Goal: Communication & Community: Answer question/provide support

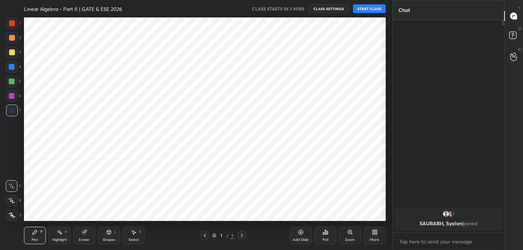
scroll to position [203, 363]
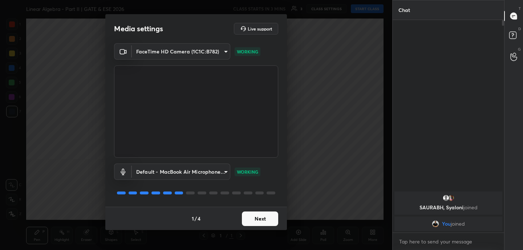
click at [263, 221] on button "Next" at bounding box center [260, 218] width 36 height 15
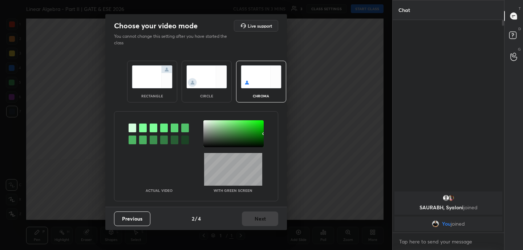
click at [162, 81] on img at bounding box center [152, 76] width 41 height 23
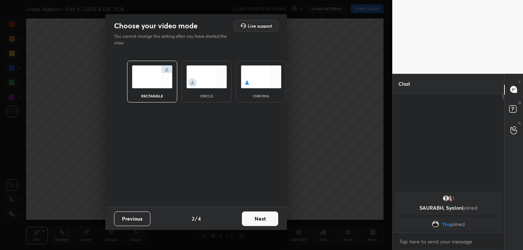
click at [265, 219] on button "Next" at bounding box center [260, 218] width 36 height 15
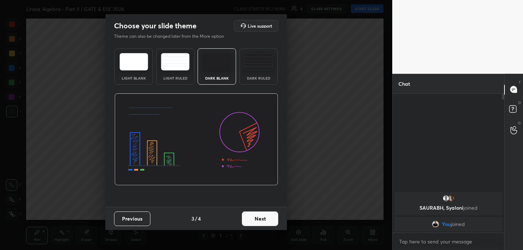
click at [264, 219] on button "Next" at bounding box center [260, 218] width 36 height 15
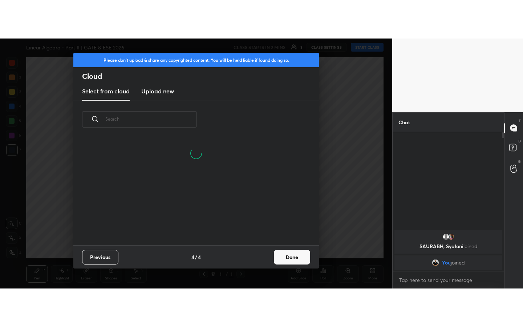
scroll to position [3, 4]
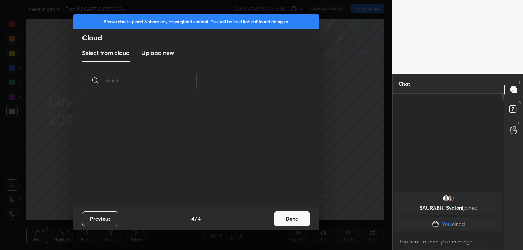
click at [166, 51] on h3 "Upload new" at bounding box center [157, 52] width 33 height 9
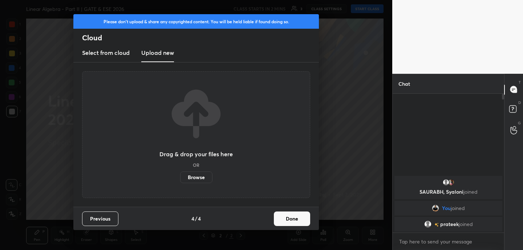
click at [196, 173] on label "Browse" at bounding box center [196, 177] width 32 height 12
click at [180, 173] on input "Browse" at bounding box center [180, 177] width 0 height 12
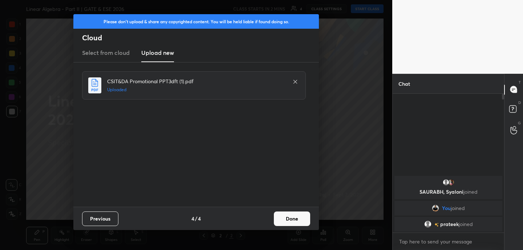
click at [299, 217] on button "Done" at bounding box center [292, 218] width 36 height 15
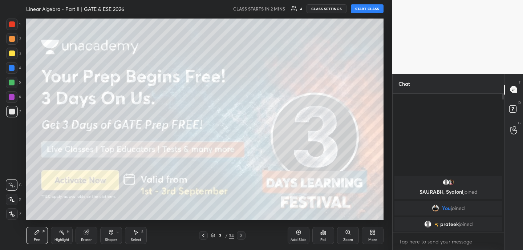
click at [373, 233] on icon at bounding box center [374, 234] width 2 height 2
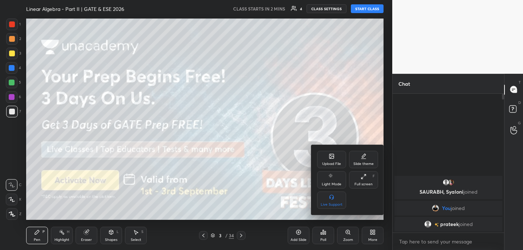
click at [371, 182] on div "Full screen" at bounding box center [364, 184] width 18 height 4
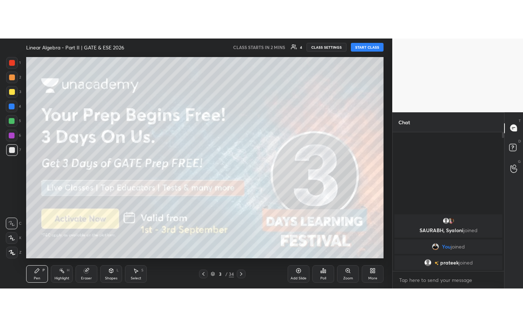
scroll to position [153, 109]
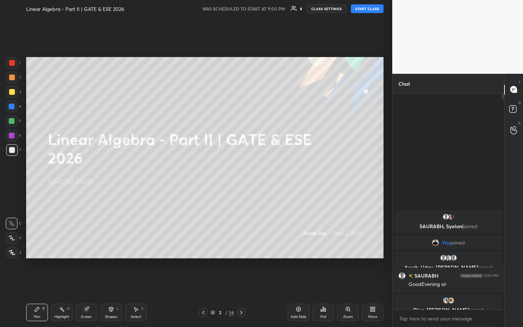
click at [370, 9] on button "START CLASS" at bounding box center [367, 8] width 33 height 9
drag, startPoint x: 88, startPoint y: 307, endPoint x: 73, endPoint y: 268, distance: 41.4
click at [88, 250] on icon at bounding box center [87, 309] width 4 height 4
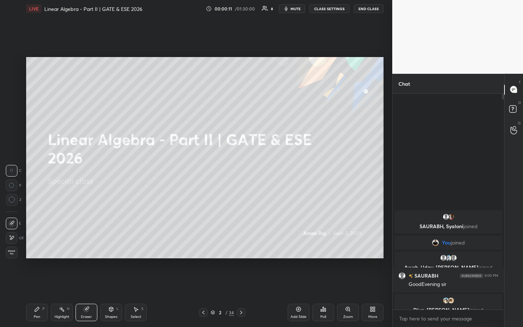
click at [13, 240] on icon at bounding box center [12, 238] width 6 height 6
click at [35, 250] on div "Pen P" at bounding box center [37, 312] width 22 height 17
click at [113, 250] on div "Shapes" at bounding box center [111, 317] width 12 height 4
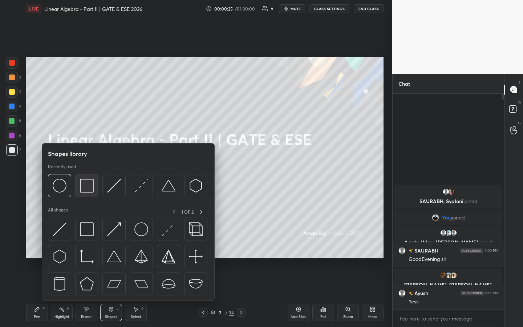
click at [86, 192] on img at bounding box center [87, 186] width 14 height 14
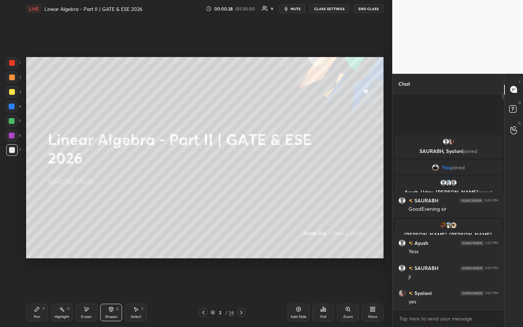
click at [15, 68] on div at bounding box center [12, 63] width 12 height 12
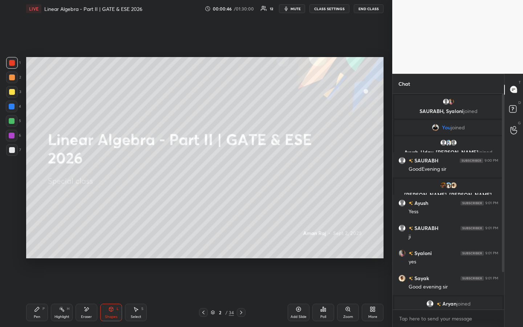
click at [42, 250] on div "Pen P" at bounding box center [37, 312] width 22 height 17
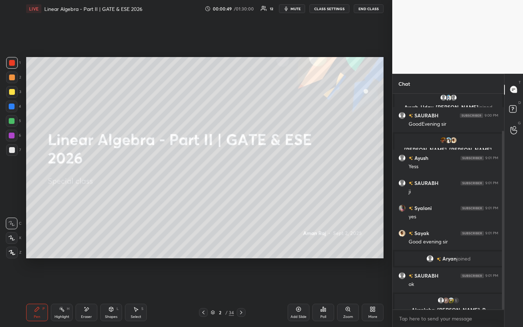
drag, startPoint x: 504, startPoint y: 225, endPoint x: 502, endPoint y: 250, distance: 25.1
click at [504, 244] on div at bounding box center [503, 220] width 2 height 179
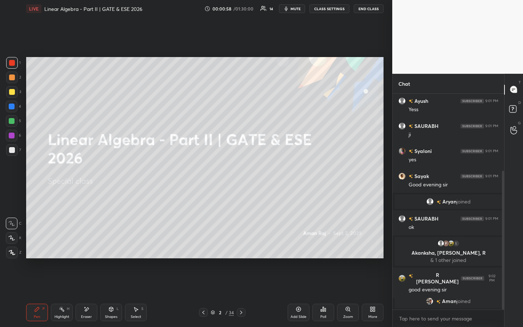
scroll to position [129, 0]
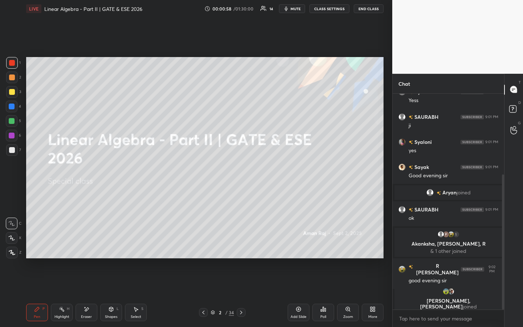
drag, startPoint x: 13, startPoint y: 90, endPoint x: 19, endPoint y: 78, distance: 13.3
click at [15, 90] on div at bounding box center [12, 92] width 12 height 12
click at [242, 250] on icon at bounding box center [241, 313] width 6 height 6
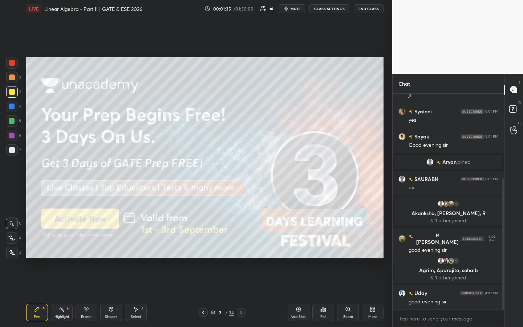
scroll to position [157, 0]
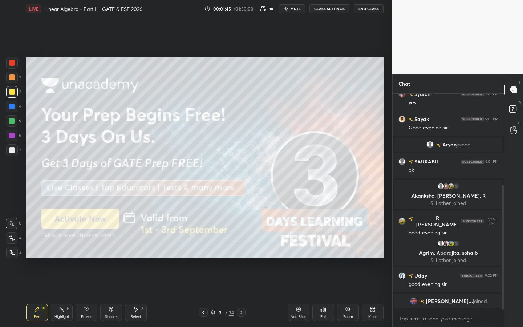
click at [241, 250] on icon at bounding box center [241, 313] width 6 height 6
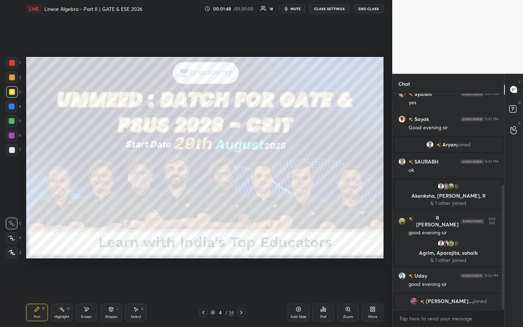
click at [240, 250] on icon at bounding box center [241, 313] width 6 height 6
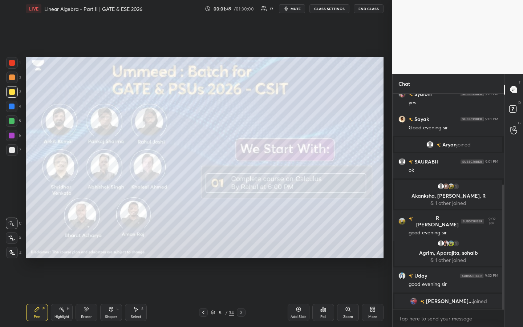
click at [240, 250] on icon at bounding box center [241, 313] width 6 height 6
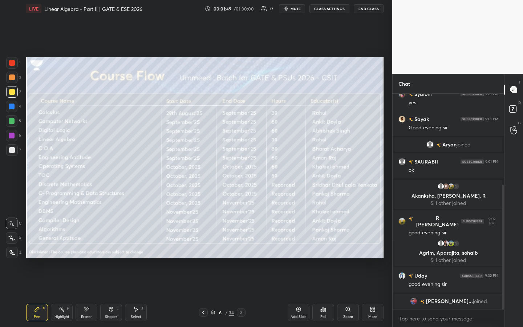
click at [240, 250] on icon at bounding box center [241, 313] width 6 height 6
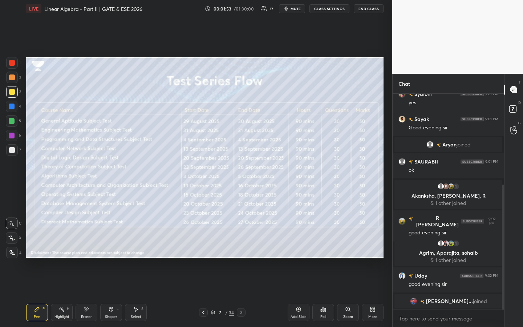
click at [243, 250] on icon at bounding box center [241, 313] width 6 height 6
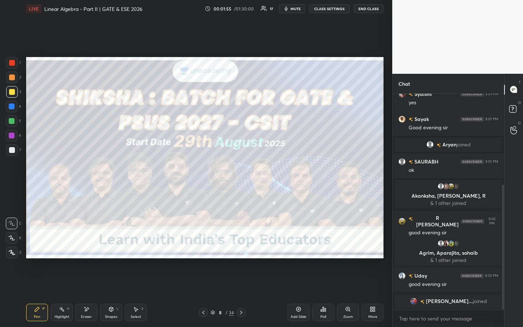
click at [240, 250] on icon at bounding box center [241, 313] width 6 height 6
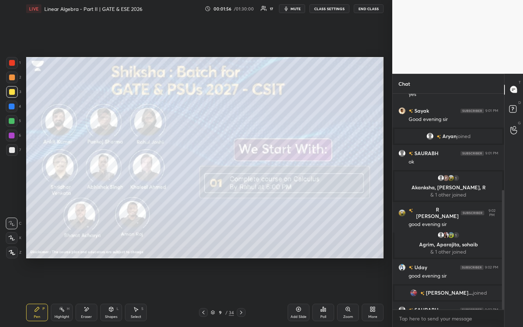
scroll to position [174, 0]
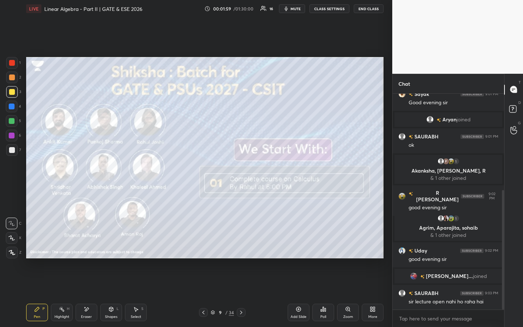
click at [239, 250] on icon at bounding box center [241, 313] width 6 height 6
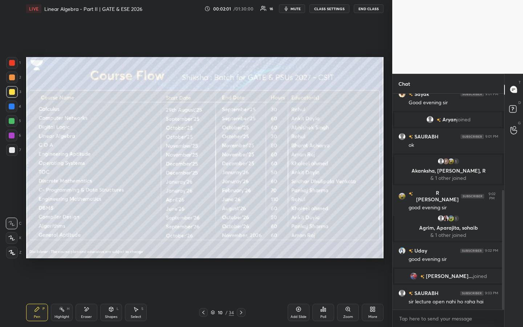
click at [241, 250] on icon at bounding box center [241, 313] width 6 height 6
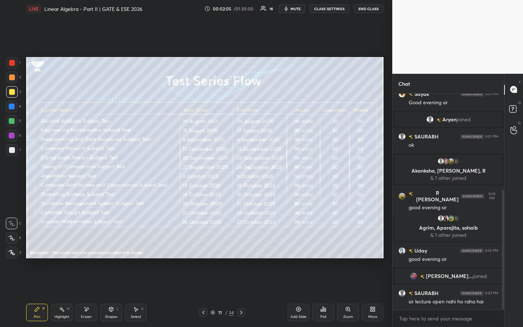
click at [240, 250] on icon at bounding box center [241, 313] width 6 height 6
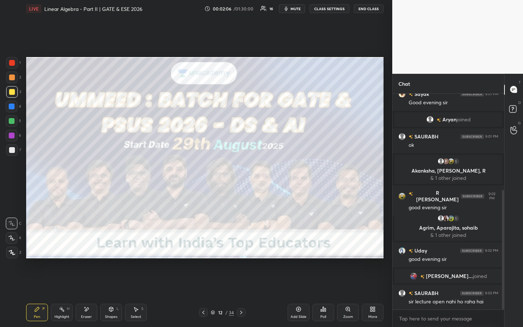
click at [239, 250] on icon at bounding box center [241, 313] width 6 height 6
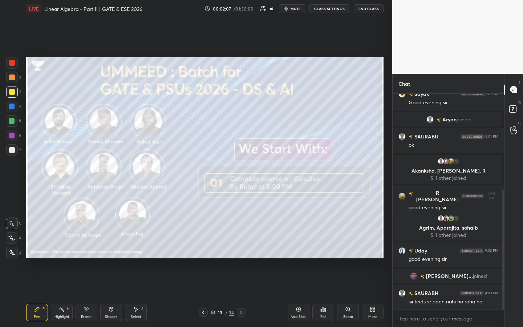
scroll to position [191, 0]
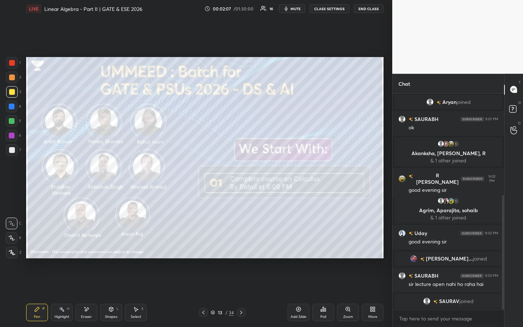
click at [240, 250] on icon at bounding box center [241, 313] width 6 height 6
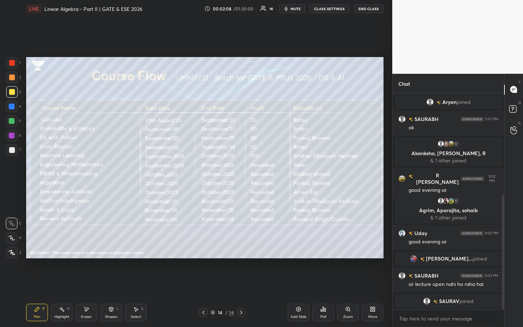
scroll to position [203, 0]
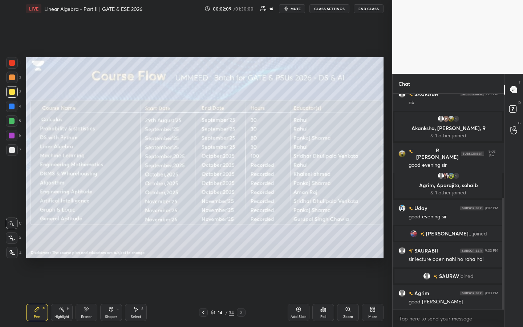
click at [242, 250] on icon at bounding box center [241, 313] width 2 height 4
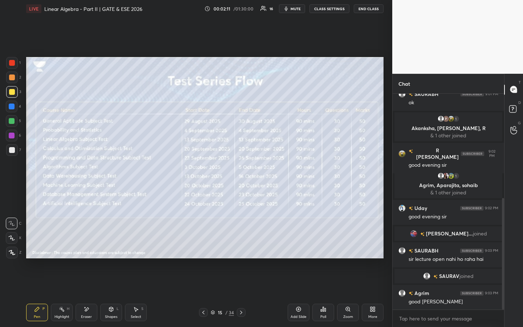
click at [241, 250] on icon at bounding box center [241, 313] width 6 height 6
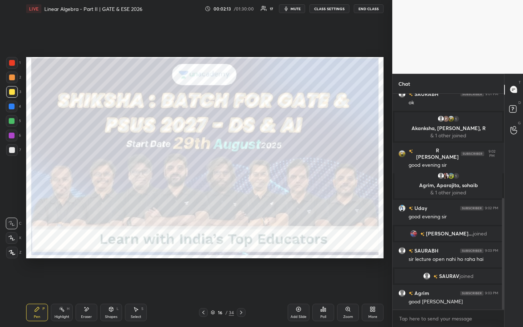
click at [241, 250] on icon at bounding box center [241, 313] width 6 height 6
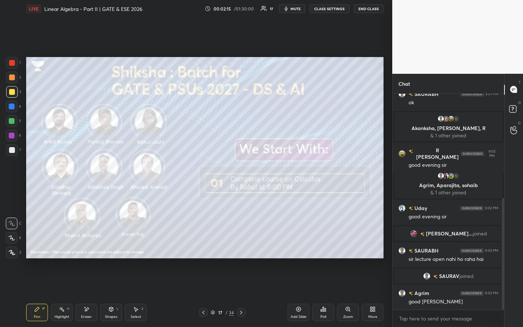
scroll to position [220, 0]
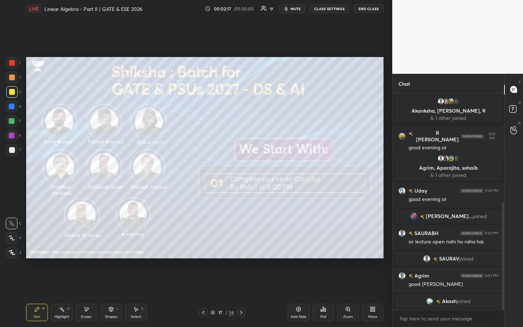
click at [240, 250] on icon at bounding box center [241, 313] width 6 height 6
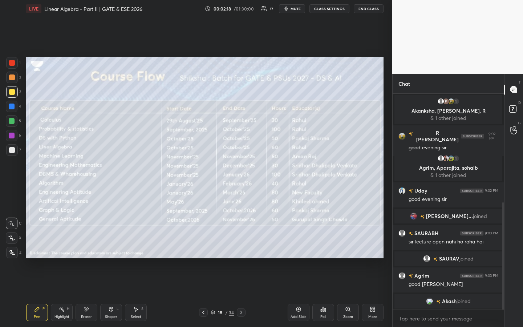
click at [239, 250] on icon at bounding box center [241, 313] width 6 height 6
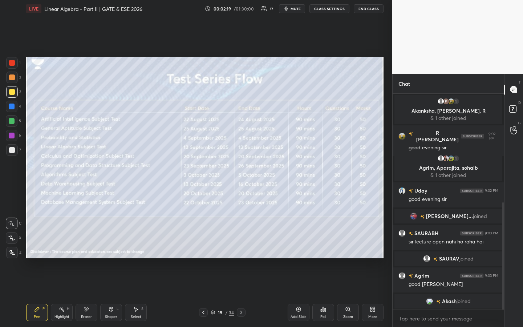
click at [239, 250] on icon at bounding box center [241, 313] width 6 height 6
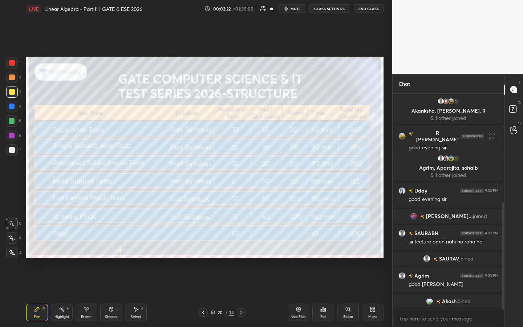
click at [239, 250] on icon at bounding box center [241, 313] width 6 height 6
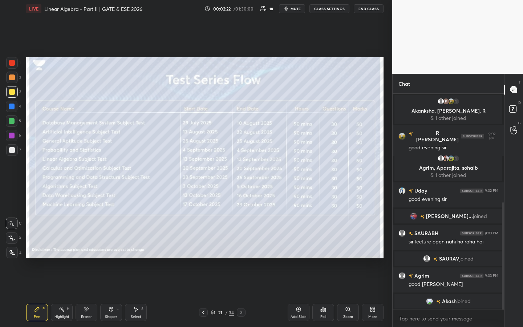
click at [239, 250] on icon at bounding box center [241, 313] width 6 height 6
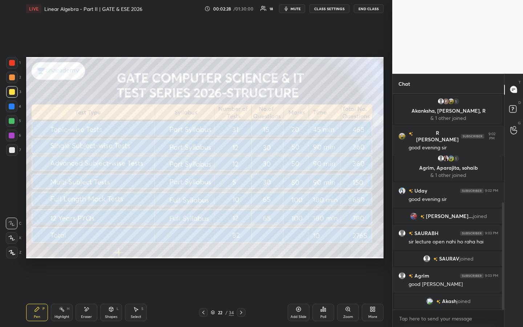
click at [240, 250] on icon at bounding box center [241, 313] width 6 height 6
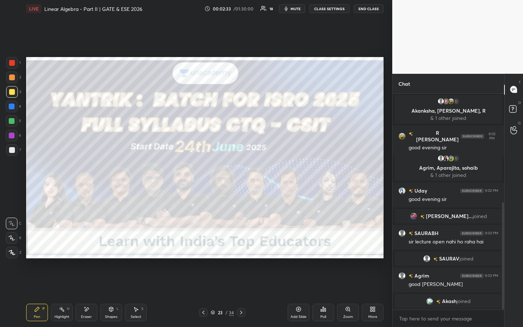
click at [241, 250] on icon at bounding box center [241, 313] width 6 height 6
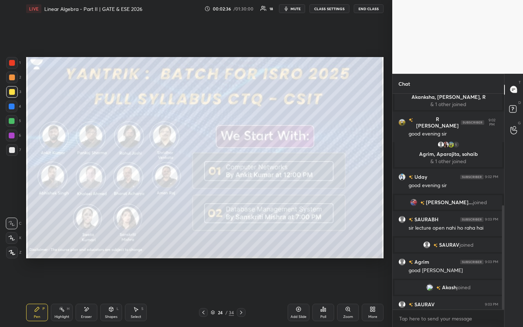
scroll to position [231, 0]
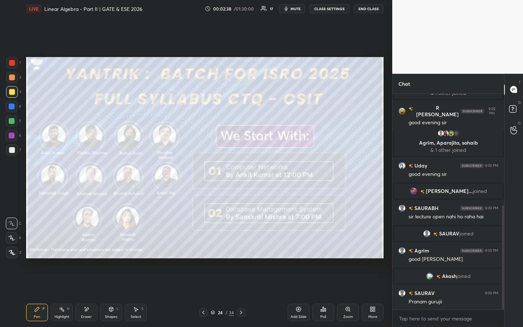
click at [239, 250] on icon at bounding box center [241, 313] width 6 height 6
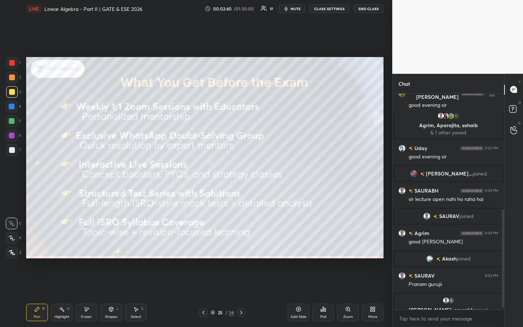
scroll to position [258, 0]
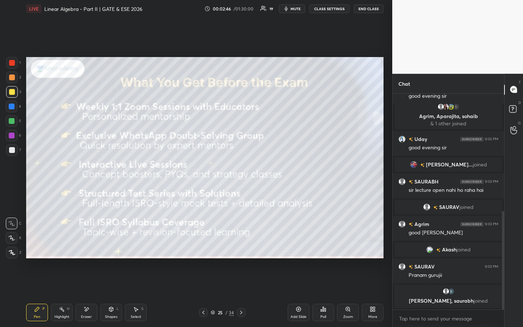
click at [242, 250] on icon at bounding box center [241, 313] width 6 height 6
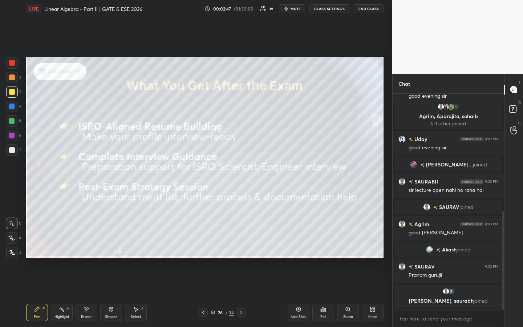
click at [241, 250] on icon at bounding box center [241, 313] width 6 height 6
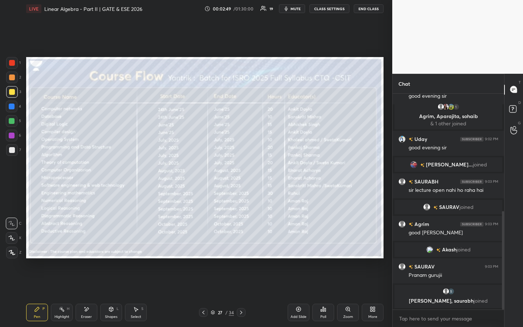
click at [241, 250] on icon at bounding box center [241, 313] width 6 height 6
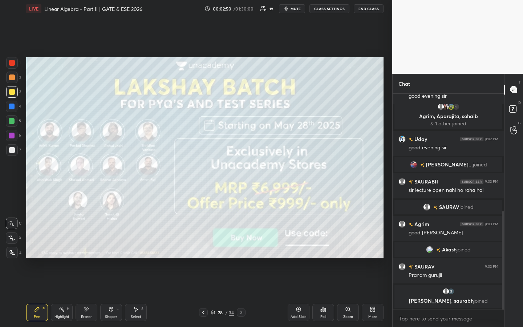
click at [240, 250] on icon at bounding box center [241, 313] width 6 height 6
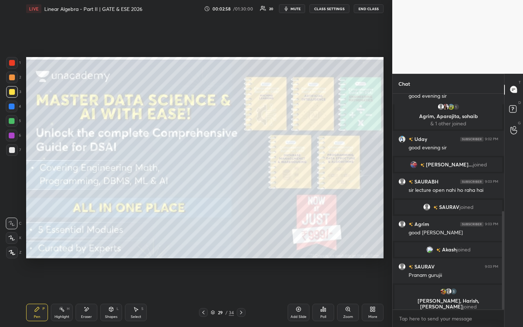
click at [242, 250] on icon at bounding box center [241, 313] width 2 height 4
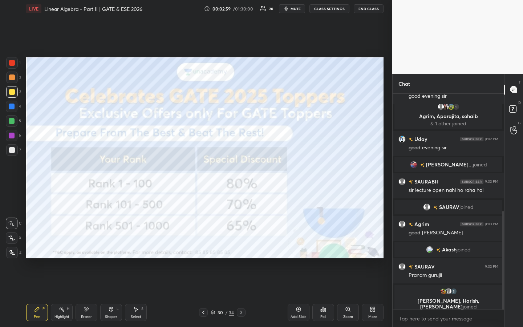
click at [240, 250] on icon at bounding box center [241, 313] width 6 height 6
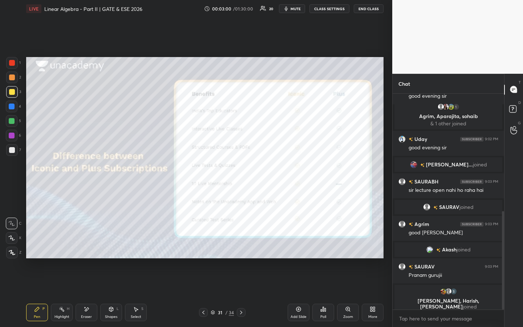
scroll to position [263, 0]
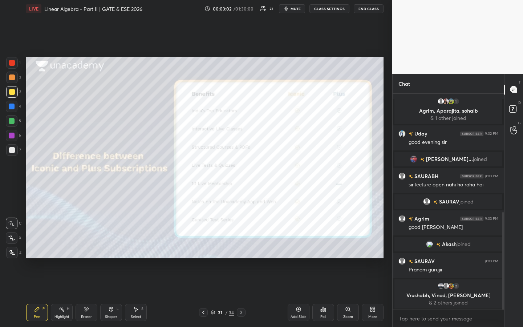
click at [242, 250] on icon at bounding box center [241, 313] width 6 height 6
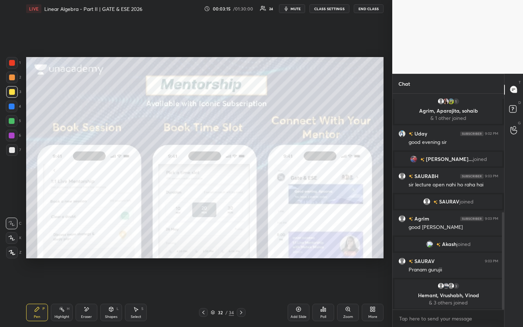
click at [241, 250] on icon at bounding box center [241, 313] width 6 height 6
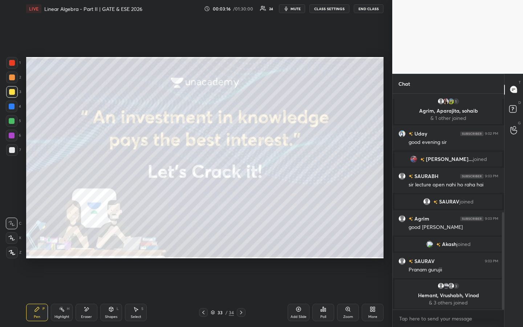
click at [239, 250] on icon at bounding box center [241, 313] width 6 height 6
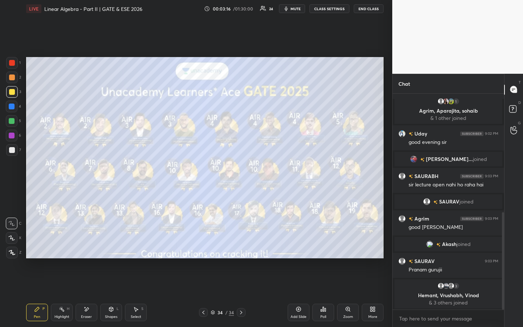
click at [239, 250] on icon at bounding box center [241, 313] width 6 height 6
click at [213, 250] on icon at bounding box center [213, 312] width 4 height 4
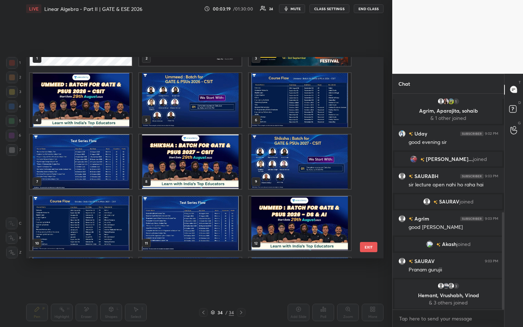
scroll to position [0, 0]
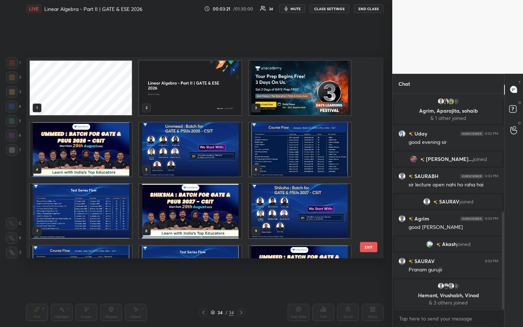
click at [229, 94] on img "grid" at bounding box center [190, 88] width 102 height 54
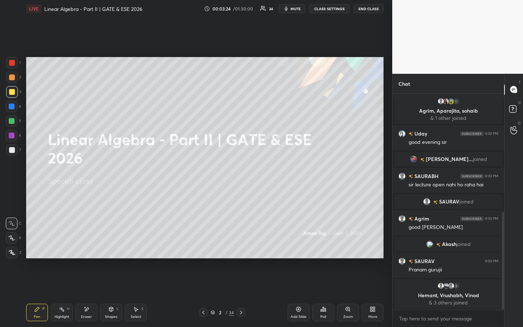
click at [323, 250] on icon at bounding box center [323, 309] width 6 height 6
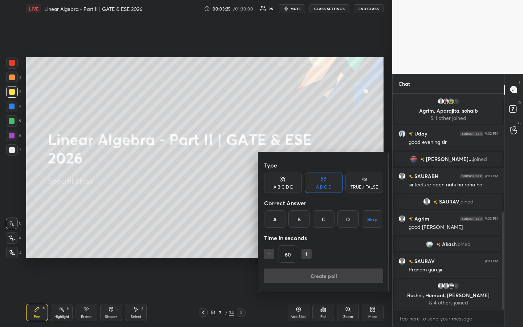
drag, startPoint x: 359, startPoint y: 185, endPoint x: 351, endPoint y: 190, distance: 9.6
click at [358, 185] on div "TRUE / FALSE" at bounding box center [365, 187] width 28 height 4
drag, startPoint x: 279, startPoint y: 218, endPoint x: 279, endPoint y: 222, distance: 4.0
click at [280, 219] on div "True" at bounding box center [283, 218] width 38 height 17
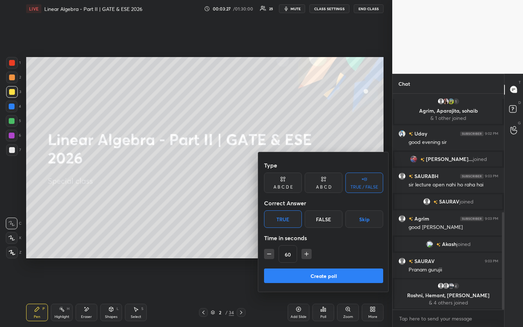
drag, startPoint x: 294, startPoint y: 271, endPoint x: 288, endPoint y: 270, distance: 6.3
click at [294, 250] on button "Create poll" at bounding box center [323, 275] width 119 height 15
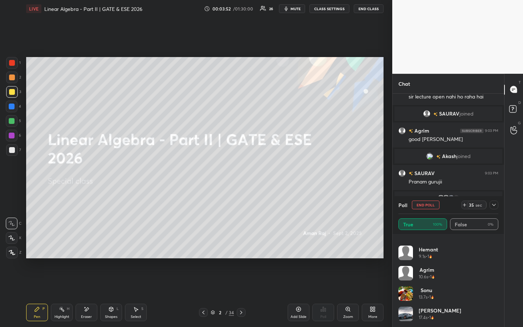
scroll to position [370, 0]
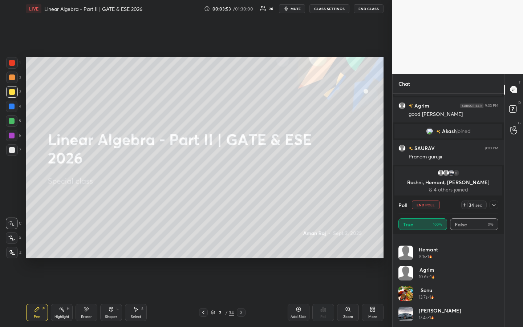
click at [494, 206] on icon at bounding box center [494, 205] width 6 height 6
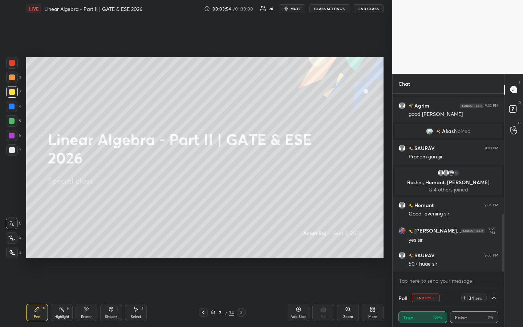
scroll to position [0, 0]
click at [465, 250] on icon at bounding box center [465, 297] width 0 height 3
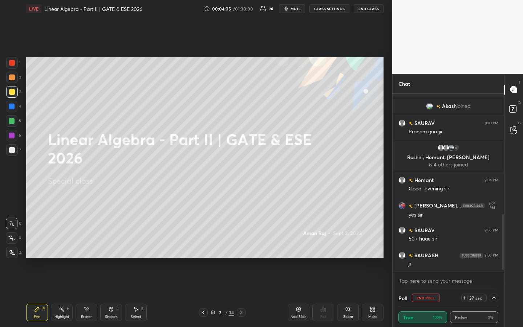
click at [496, 250] on icon at bounding box center [494, 298] width 6 height 6
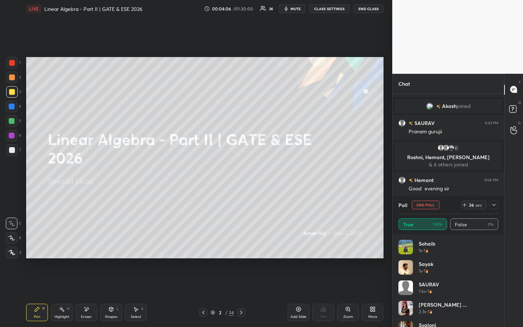
click at [495, 247] on div "sohaib 1s • 1" at bounding box center [449, 250] width 100 height 20
drag, startPoint x: 495, startPoint y: 247, endPoint x: 495, endPoint y: 266, distance: 19.3
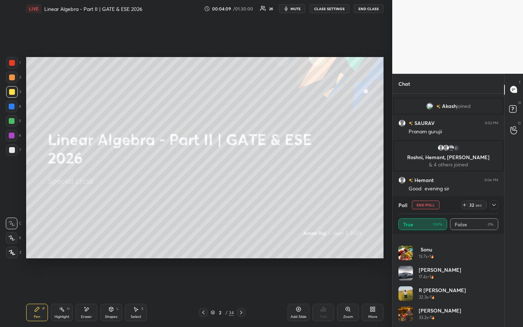
click at [496, 202] on icon at bounding box center [494, 205] width 6 height 6
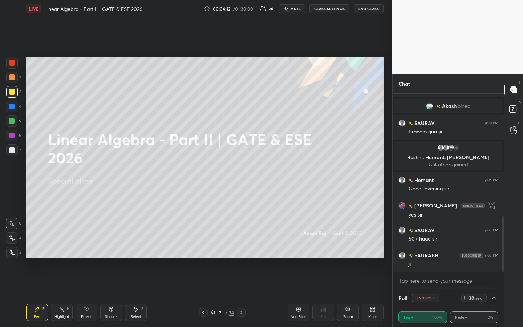
drag, startPoint x: 299, startPoint y: 309, endPoint x: 304, endPoint y: 318, distance: 10.2
click at [299, 250] on icon at bounding box center [299, 309] width 2 height 2
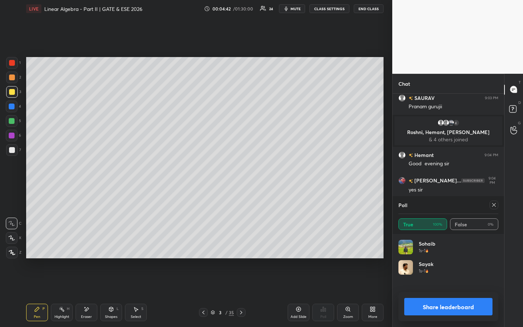
scroll to position [85, 98]
drag, startPoint x: 494, startPoint y: 206, endPoint x: 493, endPoint y: 210, distance: 3.7
click at [494, 206] on icon at bounding box center [494, 205] width 6 height 6
type textarea "x"
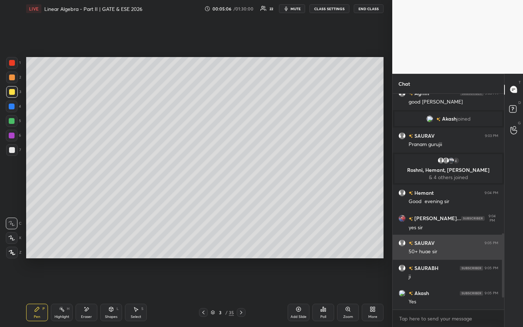
scroll to position [421, 0]
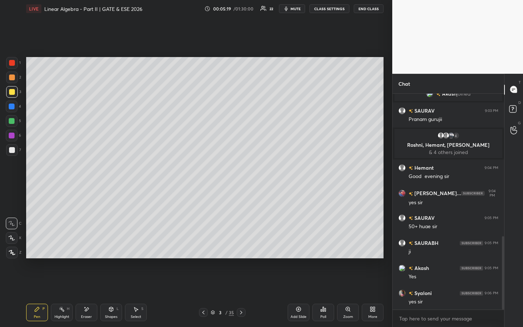
click at [13, 121] on div at bounding box center [12, 121] width 6 height 6
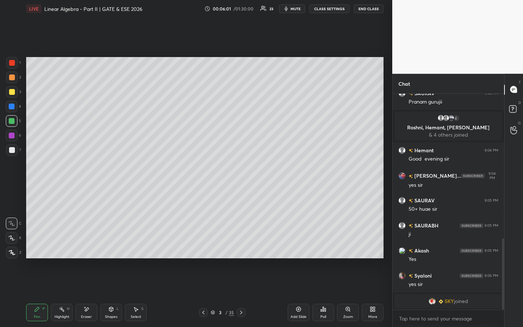
click at [296, 250] on icon at bounding box center [299, 309] width 6 height 6
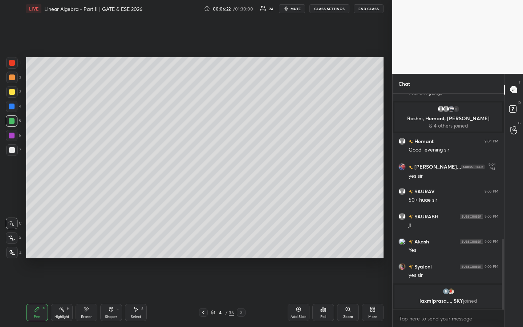
click at [324, 250] on div "Poll" at bounding box center [323, 312] width 22 height 17
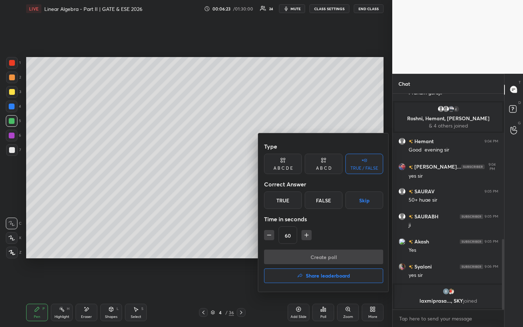
drag, startPoint x: 291, startPoint y: 203, endPoint x: 297, endPoint y: 205, distance: 6.4
click at [292, 204] on div "True" at bounding box center [283, 199] width 38 height 17
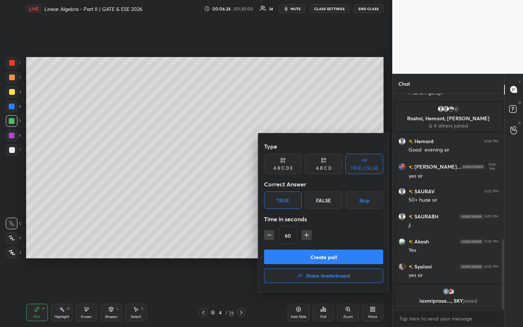
click at [266, 237] on icon "button" at bounding box center [269, 234] width 7 height 7
click at [270, 235] on icon "button" at bounding box center [269, 234] width 7 height 7
type input "30"
drag, startPoint x: 290, startPoint y: 255, endPoint x: 284, endPoint y: 251, distance: 7.6
click at [290, 250] on button "Create poll" at bounding box center [323, 257] width 119 height 15
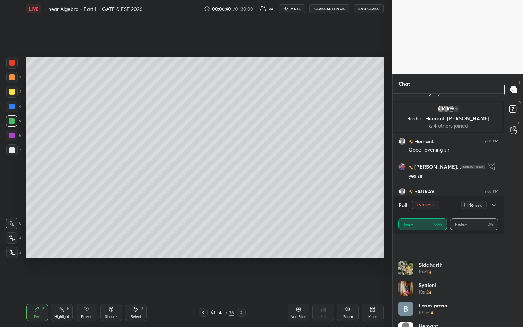
scroll to position [259, 0]
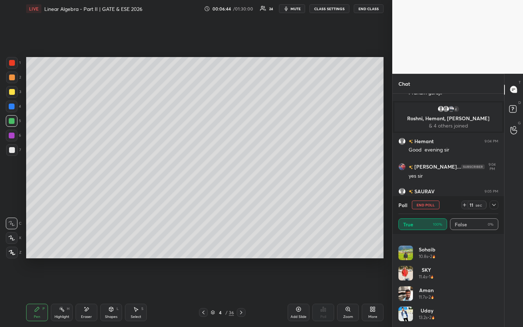
drag, startPoint x: 14, startPoint y: 136, endPoint x: 15, endPoint y: 125, distance: 10.6
click at [13, 135] on div at bounding box center [12, 136] width 6 height 6
drag, startPoint x: 498, startPoint y: 302, endPoint x: 498, endPoint y: 312, distance: 10.9
click at [497, 250] on div "laxmiprasa... 10.1s • 1 Hemant 10.5s • 2 sohaib 10.8s • 2 SKY 11.4s • 1 Aman 11…" at bounding box center [449, 280] width 112 height 93
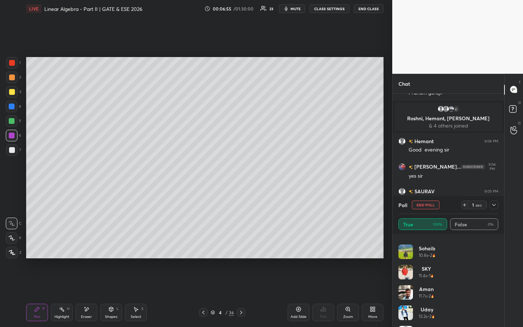
click at [498, 250] on div "laxmiprasa... 10.1s • 1 Hemant 10.5s • 2 sohaib 10.8s • 2 SKY 11.4s • 1 Aman 11…" at bounding box center [449, 280] width 112 height 93
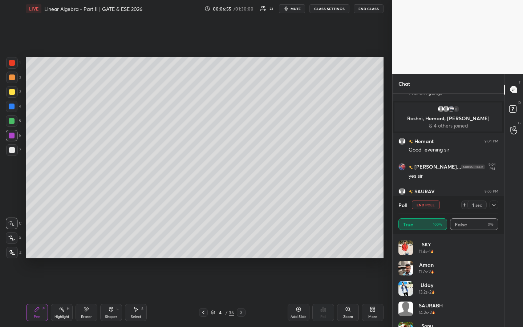
scroll to position [299, 0]
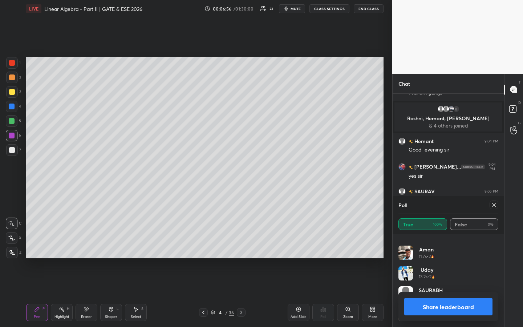
drag, startPoint x: 493, startPoint y: 206, endPoint x: 490, endPoint y: 210, distance: 5.1
click at [494, 207] on icon at bounding box center [494, 205] width 6 height 6
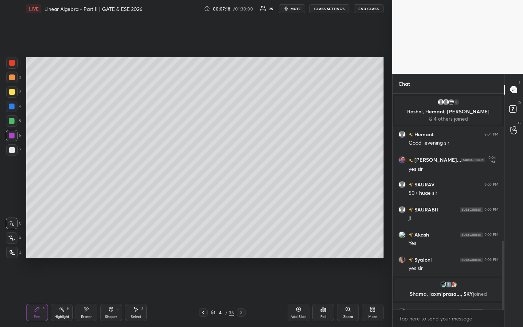
scroll to position [465, 0]
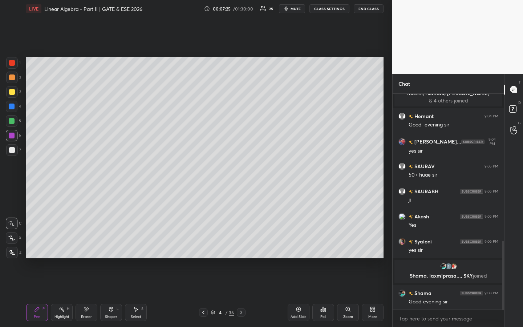
click at [327, 250] on div "Poll" at bounding box center [323, 312] width 22 height 17
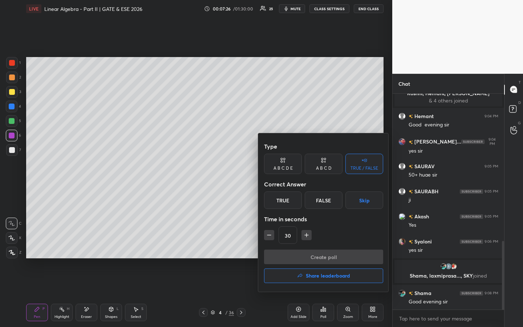
drag, startPoint x: 289, startPoint y: 197, endPoint x: 290, endPoint y: 220, distance: 22.9
click at [289, 197] on div "True" at bounding box center [283, 199] width 38 height 17
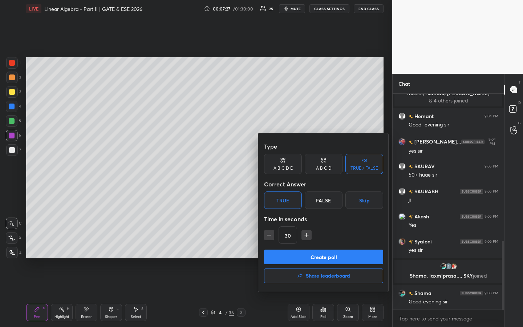
click at [290, 250] on div "Create poll Share leaderboard" at bounding box center [323, 268] width 119 height 36
click at [285, 250] on button "Create poll" at bounding box center [323, 257] width 119 height 15
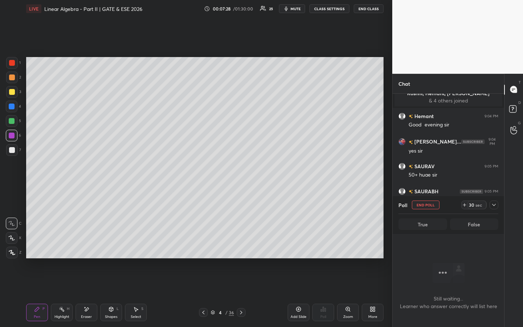
scroll to position [115, 109]
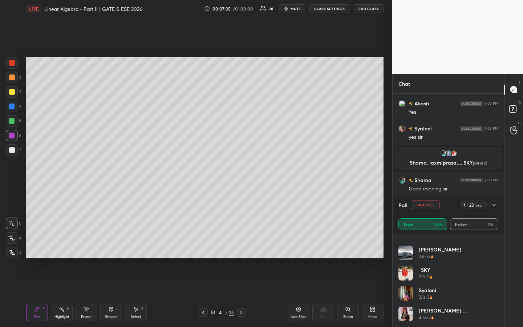
click at [424, 206] on button "End Poll" at bounding box center [426, 205] width 28 height 9
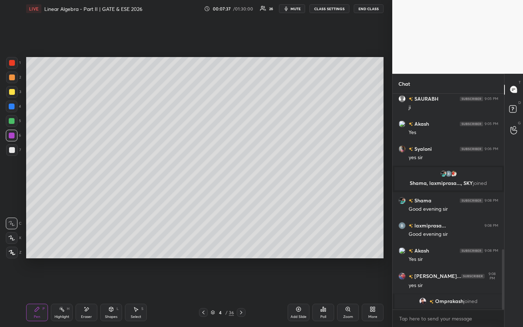
click at [64, 250] on div "Highlight H" at bounding box center [62, 312] width 22 height 17
drag, startPoint x: 33, startPoint y: 313, endPoint x: 37, endPoint y: 292, distance: 21.5
click at [34, 250] on div "Pen P" at bounding box center [37, 312] width 22 height 17
click at [299, 250] on div "Add Slide" at bounding box center [299, 312] width 22 height 17
drag, startPoint x: 12, startPoint y: 92, endPoint x: 23, endPoint y: 81, distance: 14.9
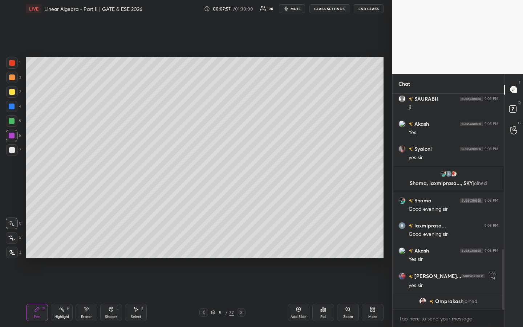
click at [12, 91] on div at bounding box center [12, 92] width 6 height 6
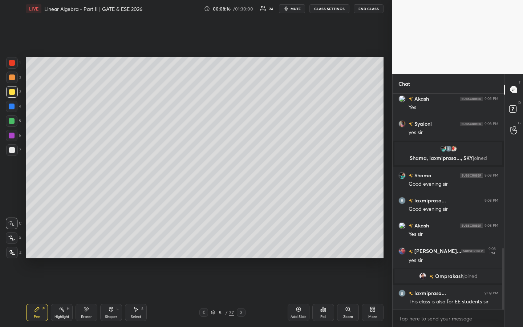
click at [89, 250] on icon at bounding box center [87, 309] width 6 height 6
click at [36, 250] on icon at bounding box center [37, 309] width 6 height 6
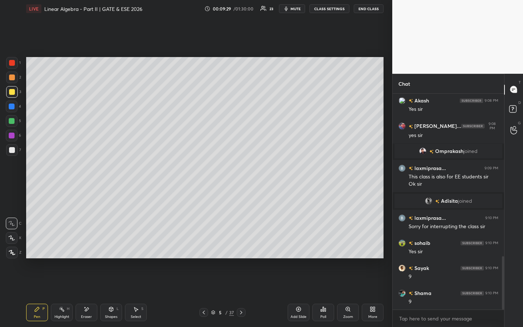
scroll to position [686, 0]
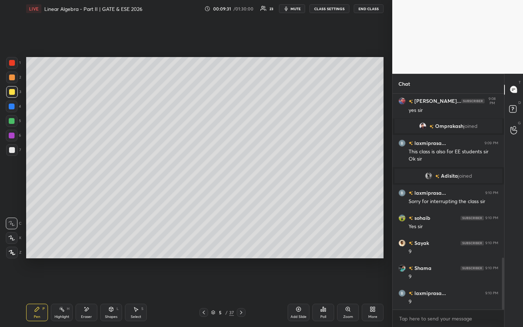
click at [88, 250] on div "Eraser" at bounding box center [87, 312] width 22 height 17
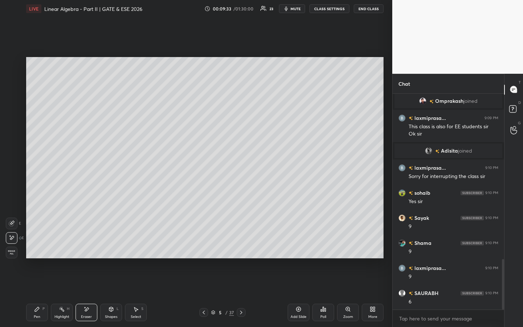
drag, startPoint x: 36, startPoint y: 311, endPoint x: 40, endPoint y: 280, distance: 31.1
click at [36, 250] on icon at bounding box center [37, 309] width 4 height 4
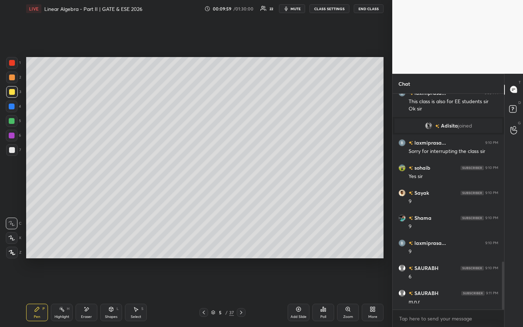
scroll to position [761, 0]
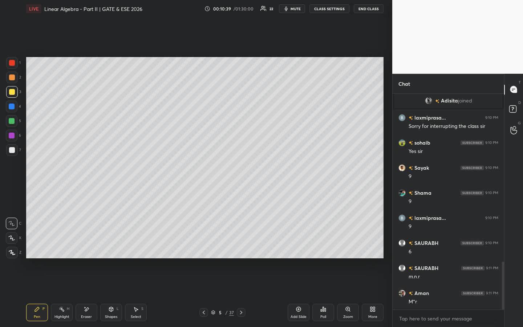
click at [202, 250] on icon at bounding box center [204, 313] width 6 height 6
click at [15, 150] on div at bounding box center [12, 150] width 12 height 12
click at [323, 250] on div "Poll" at bounding box center [323, 312] width 22 height 17
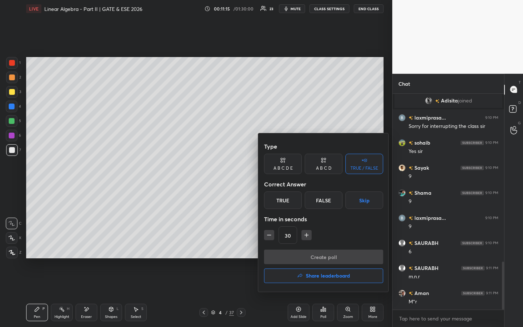
click at [284, 202] on div "True" at bounding box center [283, 199] width 38 height 17
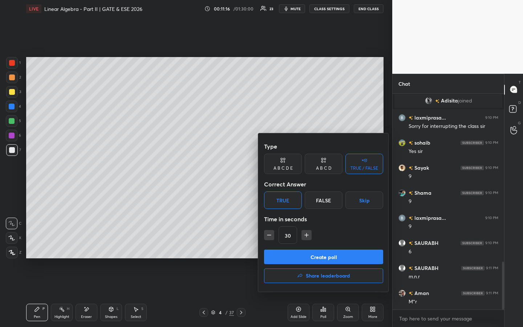
click at [286, 199] on div "True" at bounding box center [283, 199] width 38 height 17
click at [305, 250] on button "Create poll" at bounding box center [323, 257] width 119 height 15
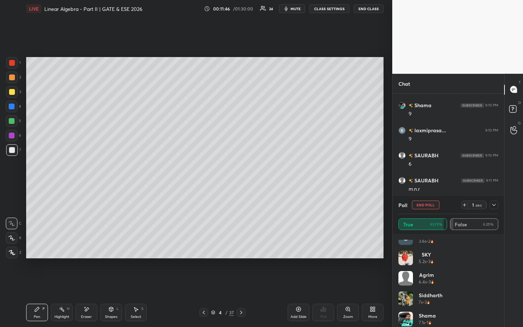
scroll to position [218, 0]
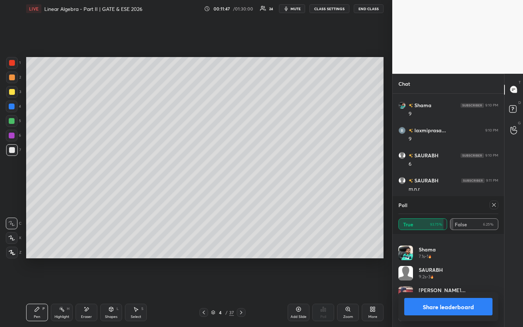
drag, startPoint x: 497, startPoint y: 201, endPoint x: 497, endPoint y: 205, distance: 3.7
click at [498, 201] on div at bounding box center [493, 205] width 12 height 9
click at [495, 204] on icon at bounding box center [494, 205] width 6 height 6
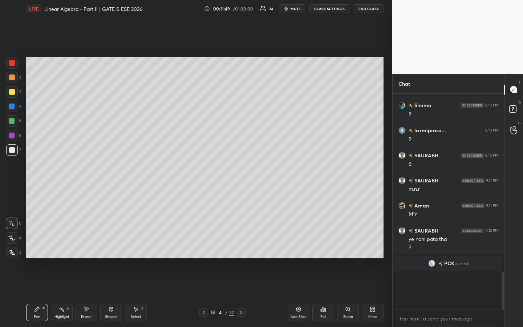
scroll to position [3, 3]
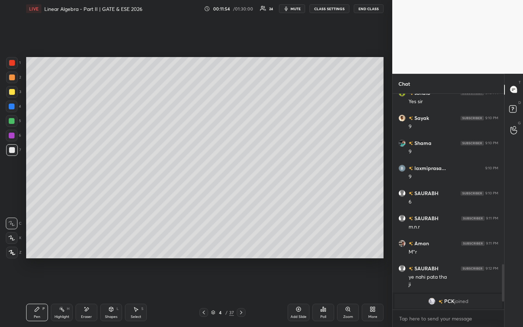
drag, startPoint x: 82, startPoint y: 314, endPoint x: 88, endPoint y: 310, distance: 7.5
click at [82, 250] on div "Eraser" at bounding box center [87, 312] width 22 height 17
click at [38, 250] on icon at bounding box center [37, 309] width 6 height 6
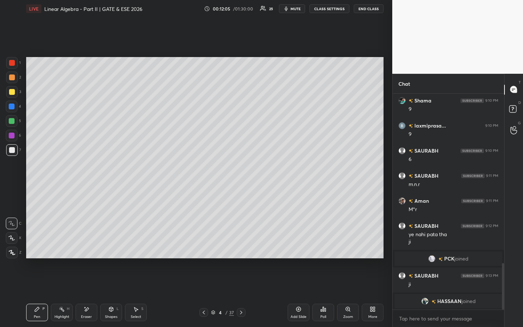
click at [241, 250] on icon at bounding box center [241, 313] width 6 height 6
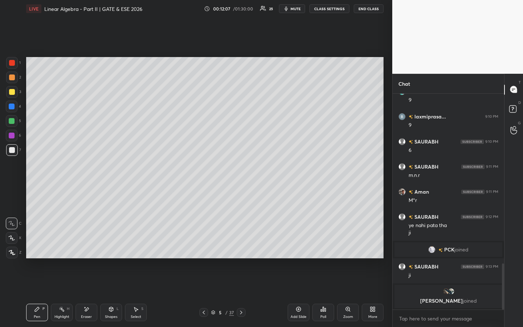
click at [303, 250] on div "Add Slide" at bounding box center [299, 312] width 22 height 17
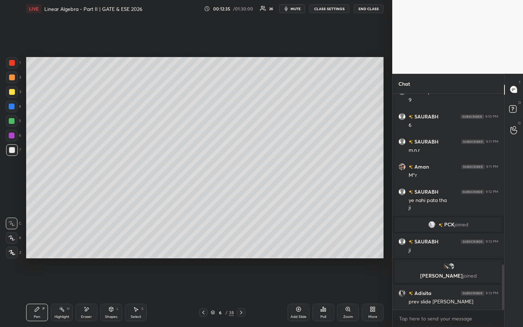
click at [14, 62] on div at bounding box center [12, 63] width 6 height 6
click at [205, 250] on icon at bounding box center [204, 313] width 6 height 6
click at [240, 250] on icon at bounding box center [241, 313] width 6 height 6
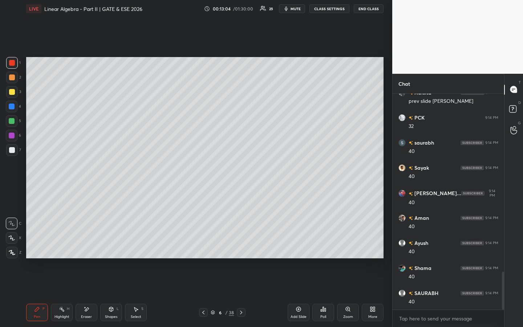
scroll to position [1046, 0]
click at [324, 250] on div "Poll" at bounding box center [323, 312] width 22 height 17
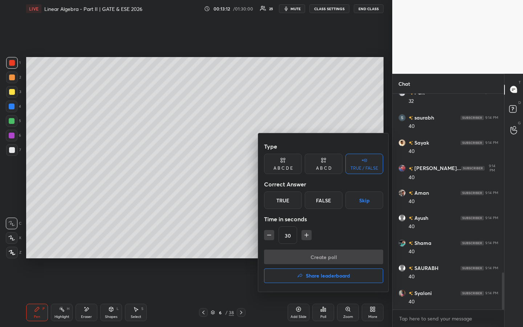
drag, startPoint x: 284, startPoint y: 199, endPoint x: 289, endPoint y: 231, distance: 32.3
click at [284, 199] on div "True" at bounding box center [283, 199] width 38 height 17
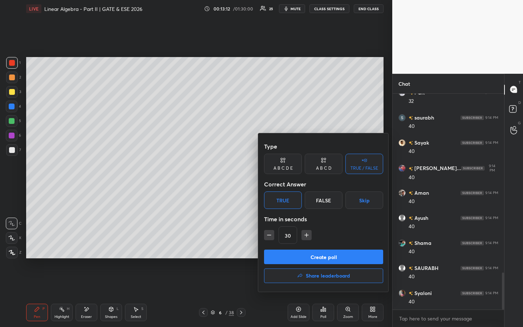
drag, startPoint x: 288, startPoint y: 257, endPoint x: 299, endPoint y: 276, distance: 22.8
click at [288, 250] on button "Create poll" at bounding box center [323, 257] width 119 height 15
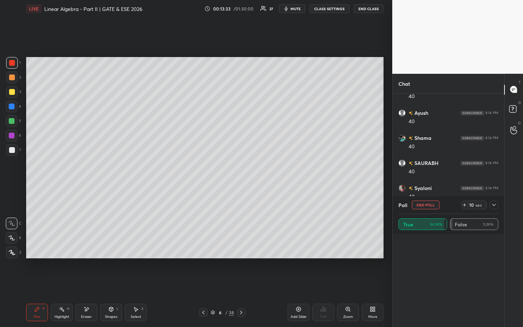
scroll to position [279, 0]
click at [428, 206] on button "End Poll" at bounding box center [426, 205] width 28 height 9
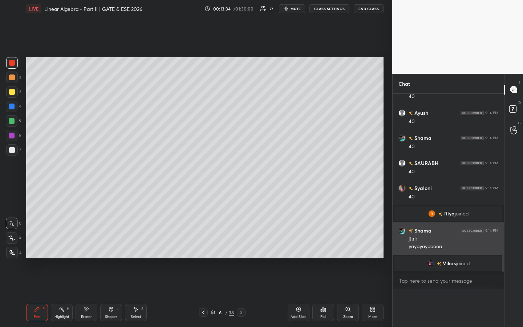
scroll to position [0, 0]
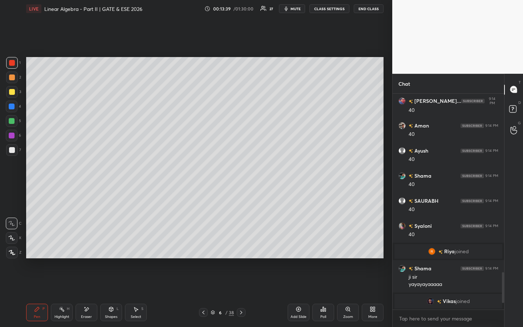
drag, startPoint x: 300, startPoint y: 311, endPoint x: 295, endPoint y: 298, distance: 14.5
click at [300, 250] on icon at bounding box center [299, 309] width 6 height 6
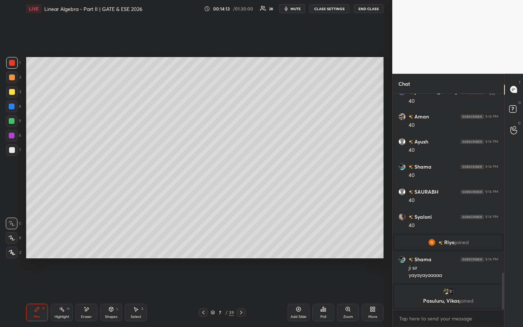
scroll to position [1050, 0]
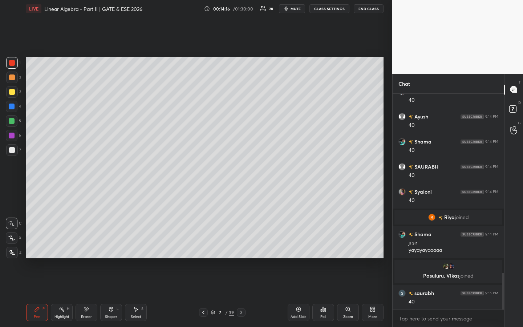
drag, startPoint x: 13, startPoint y: 76, endPoint x: 17, endPoint y: 76, distance: 3.7
click at [13, 76] on div at bounding box center [12, 77] width 6 height 6
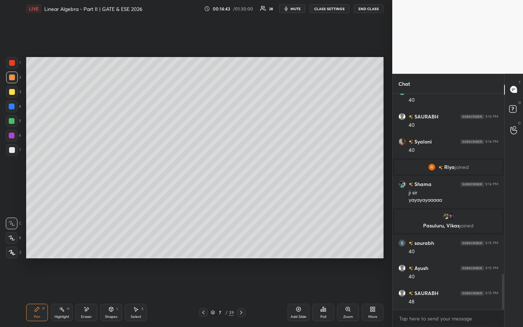
scroll to position [1126, 0]
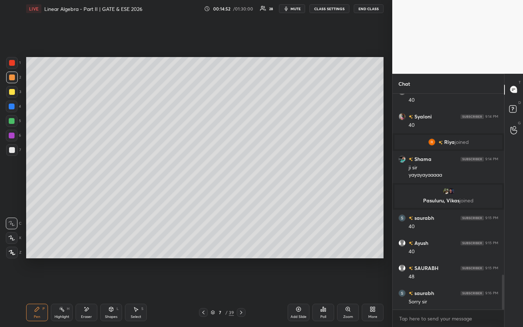
click at [318, 250] on div "Setting up your live class Poll for secs No correct answer Start poll" at bounding box center [204, 157] width 363 height 280
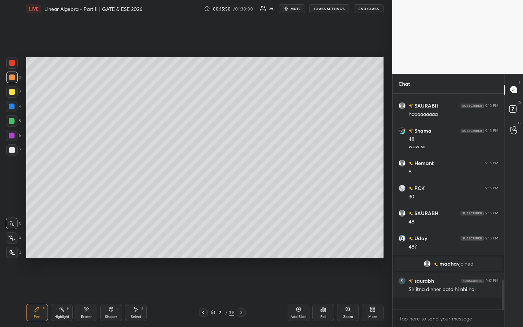
scroll to position [1274, 0]
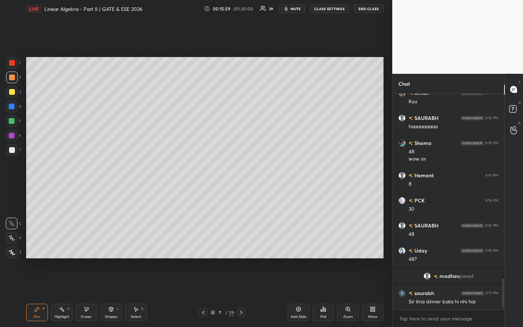
click at [13, 88] on div at bounding box center [12, 92] width 12 height 12
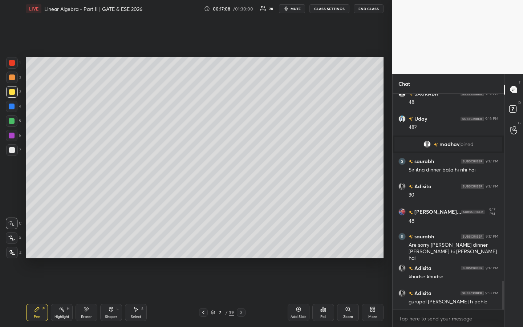
scroll to position [1413, 0]
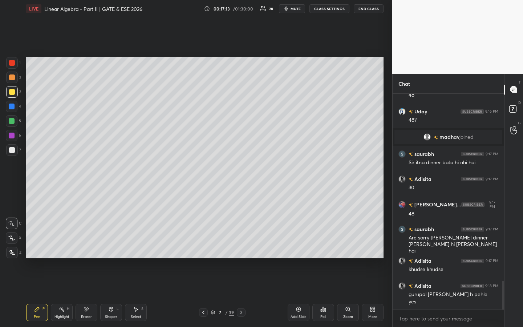
drag, startPoint x: 137, startPoint y: 310, endPoint x: 133, endPoint y: 287, distance: 22.9
click at [137, 250] on icon at bounding box center [136, 309] width 4 height 4
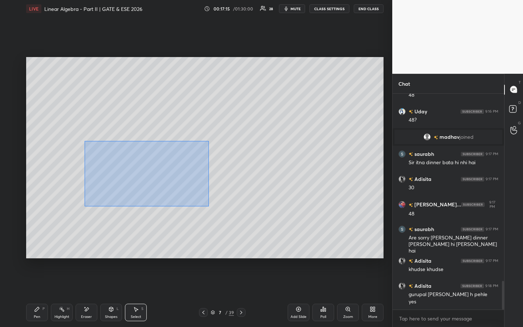
drag, startPoint x: 85, startPoint y: 145, endPoint x: 184, endPoint y: 190, distance: 109.2
click at [208, 206] on div "0 ° Undo Copy Duplicate Duplicate to new slide Delete" at bounding box center [205, 157] width 358 height 201
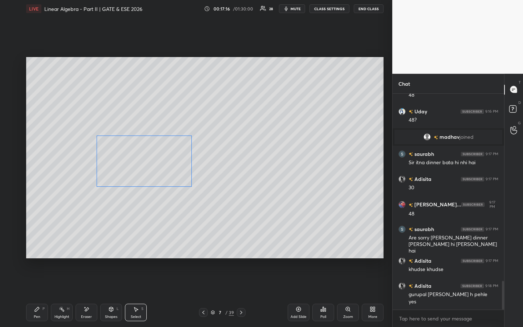
click at [154, 162] on div "0 ° Undo Copy Duplicate Duplicate to new slide Delete" at bounding box center [205, 157] width 358 height 201
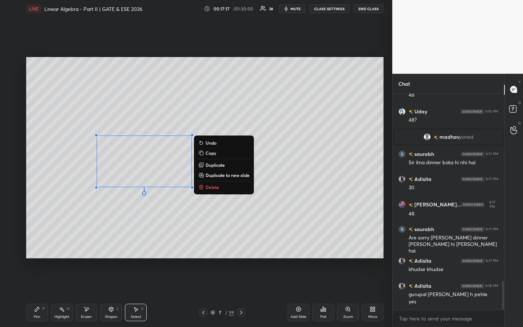
click at [251, 124] on div "0 ° Undo Copy Duplicate Duplicate to new slide Delete" at bounding box center [205, 157] width 358 height 201
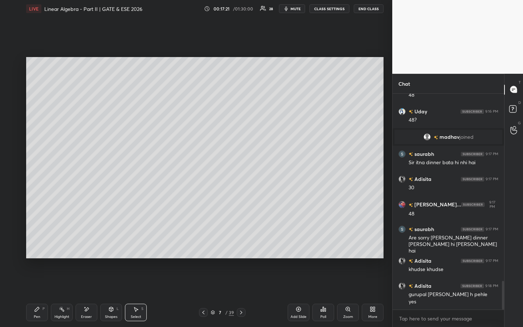
drag, startPoint x: 39, startPoint y: 307, endPoint x: 55, endPoint y: 286, distance: 27.0
click at [40, 250] on icon at bounding box center [37, 309] width 6 height 6
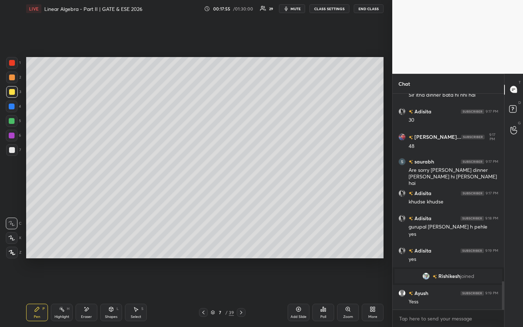
scroll to position [1458, 0]
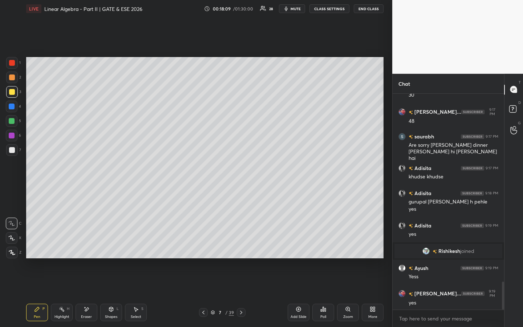
click at [11, 120] on div at bounding box center [12, 121] width 6 height 6
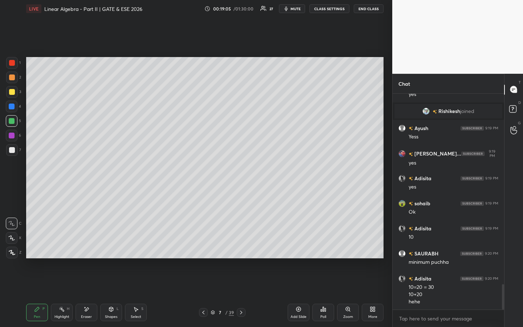
scroll to position [1623, 0]
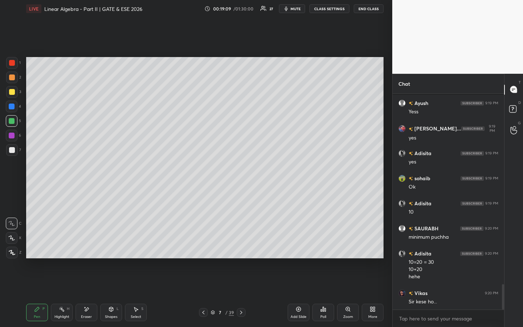
click at [306, 250] on div "Setting up your live class Poll for secs No correct answer Start poll" at bounding box center [204, 157] width 363 height 280
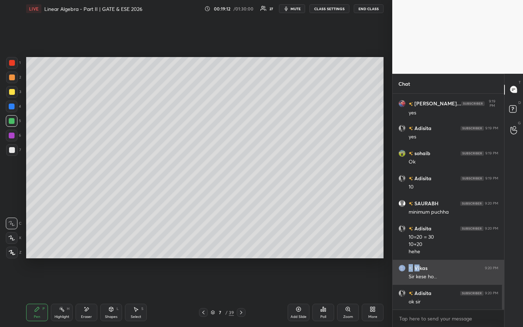
click at [404, 250] on img "grid" at bounding box center [402, 267] width 7 height 7
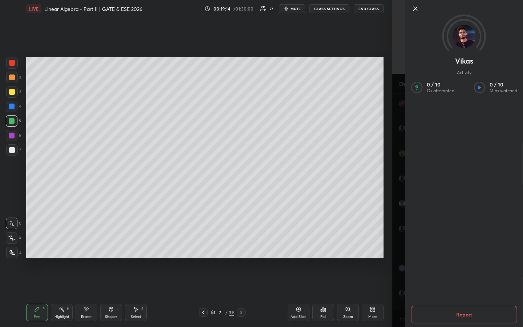
click at [415, 9] on icon at bounding box center [416, 9] width 4 height 4
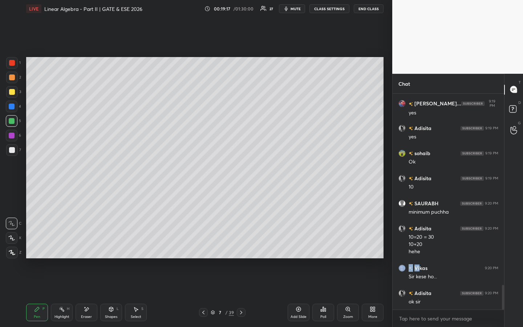
scroll to position [1673, 0]
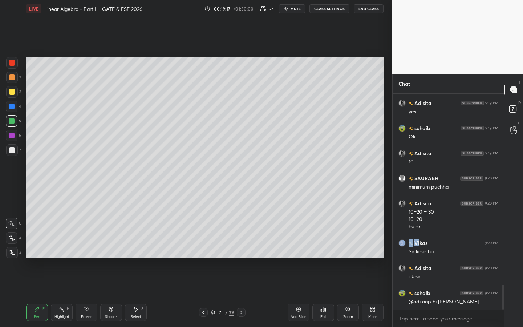
click at [428, 250] on body "1 2 3 4 5 6 7 C X Z E E Erase all H H LIVE Linear Algebra - Part II | GATE & ES…" at bounding box center [261, 163] width 523 height 327
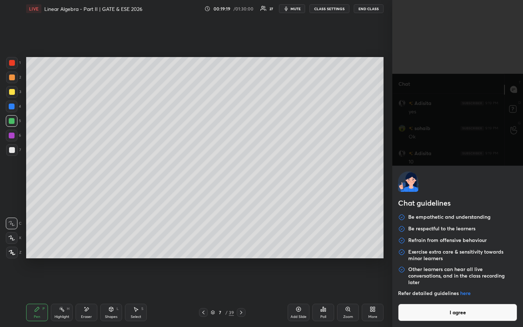
drag, startPoint x: 435, startPoint y: 314, endPoint x: 432, endPoint y: 320, distance: 6.8
click at [435, 250] on button "I agree" at bounding box center [457, 312] width 119 height 17
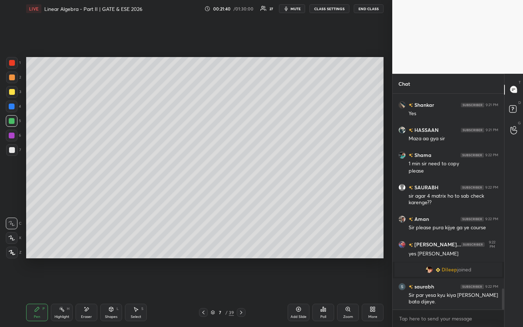
scroll to position [1983, 0]
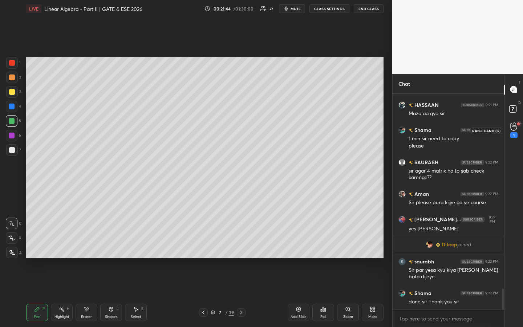
click at [516, 127] on icon at bounding box center [513, 126] width 7 height 8
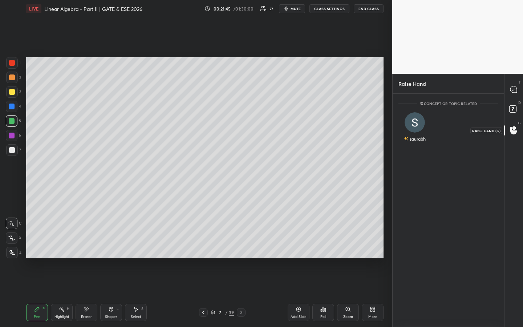
scroll to position [3, 3]
drag, startPoint x: 418, startPoint y: 144, endPoint x: 432, endPoint y: 132, distance: 18.0
click at [418, 143] on button "INVITE" at bounding box center [415, 143] width 27 height 9
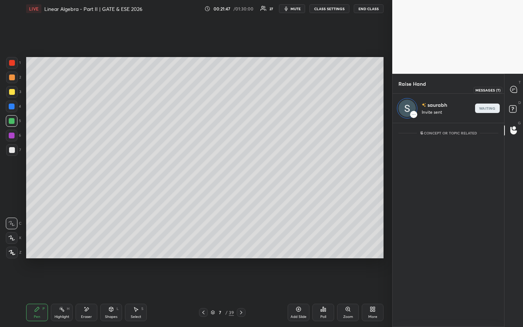
click at [515, 88] on icon at bounding box center [513, 89] width 7 height 7
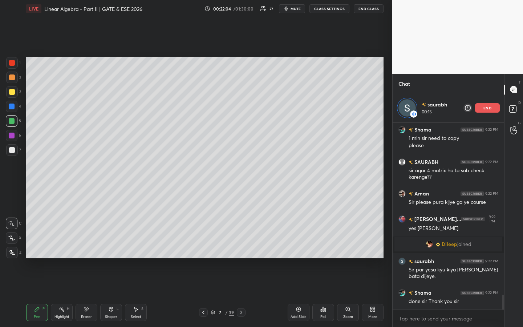
drag, startPoint x: 63, startPoint y: 309, endPoint x: 67, endPoint y: 294, distance: 16.1
click at [64, 250] on icon at bounding box center [62, 309] width 6 height 6
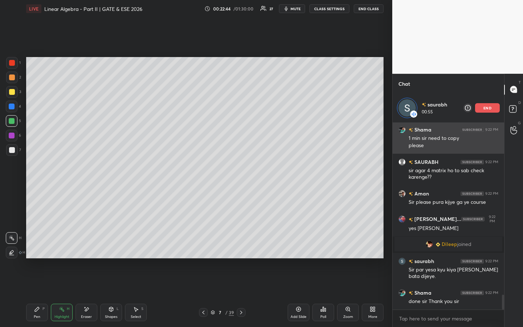
click at [486, 105] on div "end" at bounding box center [487, 107] width 25 height 9
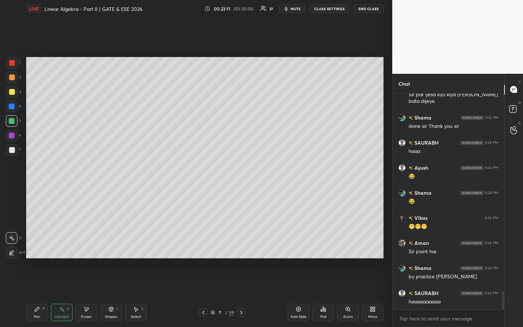
scroll to position [3, 3]
click at [43, 250] on div "Pen P" at bounding box center [37, 312] width 22 height 17
click at [300, 250] on icon at bounding box center [298, 309] width 5 height 5
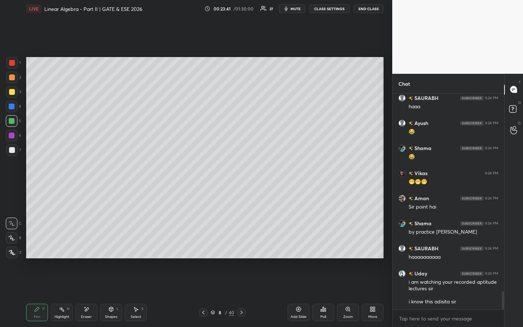
scroll to position [2350, 0]
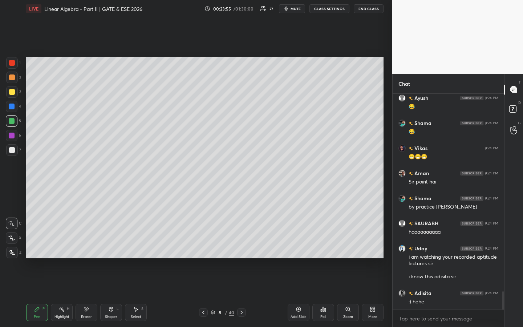
drag, startPoint x: 89, startPoint y: 312, endPoint x: 120, endPoint y: 267, distance: 54.9
click at [90, 250] on div "Eraser" at bounding box center [87, 312] width 22 height 17
click at [37, 250] on icon at bounding box center [37, 309] width 6 height 6
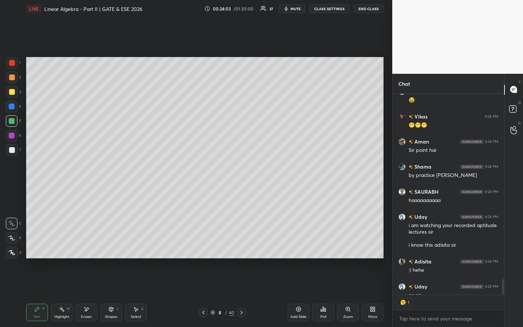
scroll to position [2397, 0]
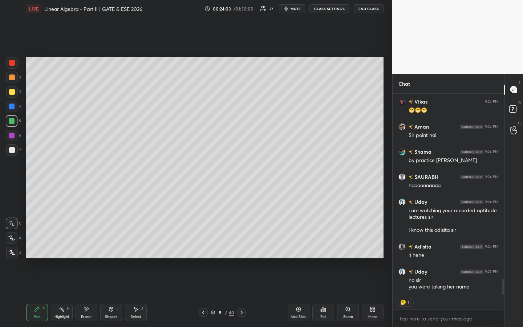
drag, startPoint x: 504, startPoint y: 281, endPoint x: 504, endPoint y: 292, distance: 11.3
click at [504, 250] on div "Chat Shama 9:24 PM 😂 Vikas 9:24 PM 😁😁😁 [GEOGRAPHIC_DATA] 9:24 PM Sir point hai …" at bounding box center [457, 201] width 131 height 254
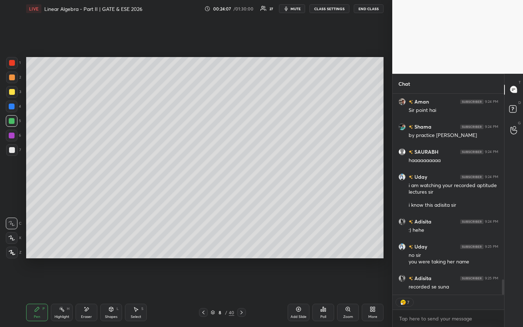
click at [14, 94] on div at bounding box center [12, 92] width 6 height 6
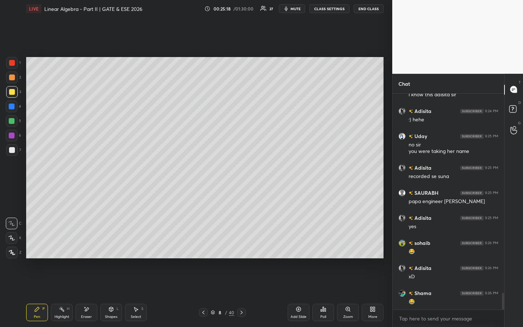
scroll to position [2557, 0]
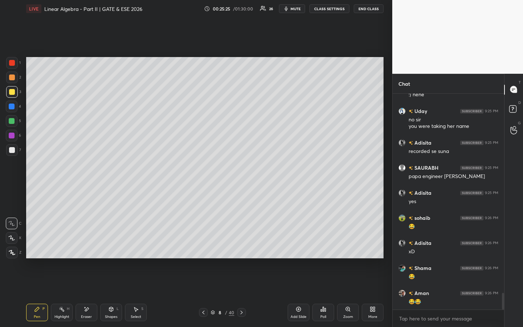
drag, startPoint x: 87, startPoint y: 310, endPoint x: 98, endPoint y: 291, distance: 21.5
click at [88, 250] on icon at bounding box center [87, 309] width 6 height 6
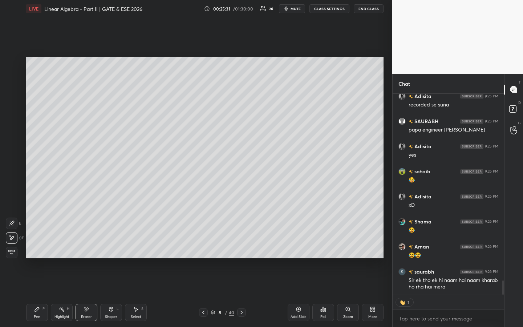
scroll to position [2629, 0]
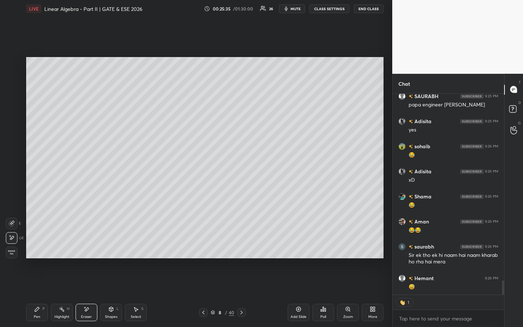
click at [41, 250] on div "Pen P" at bounding box center [37, 312] width 22 height 17
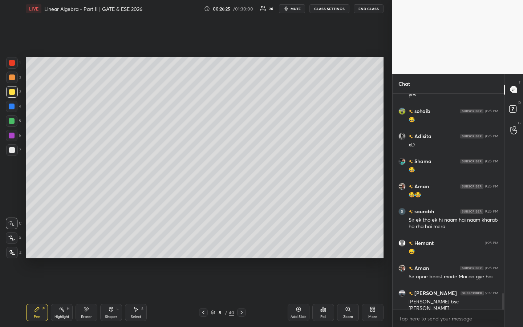
scroll to position [2672, 0]
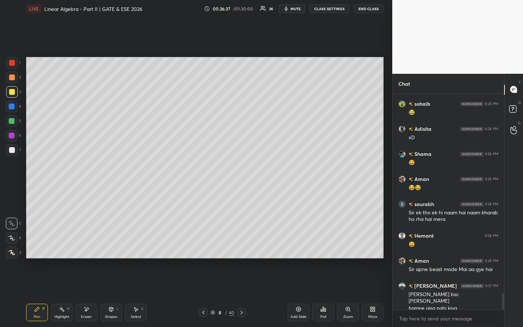
click at [93, 250] on div "Eraser" at bounding box center [87, 312] width 22 height 17
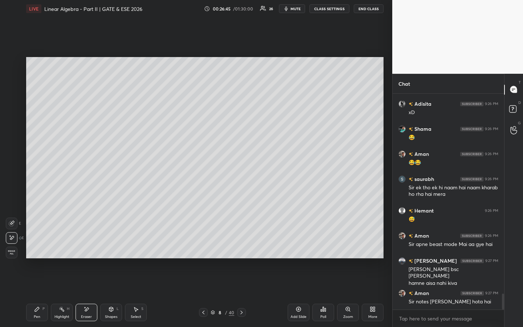
drag, startPoint x: 36, startPoint y: 307, endPoint x: 40, endPoint y: 297, distance: 10.5
click at [37, 250] on icon at bounding box center [37, 309] width 6 height 6
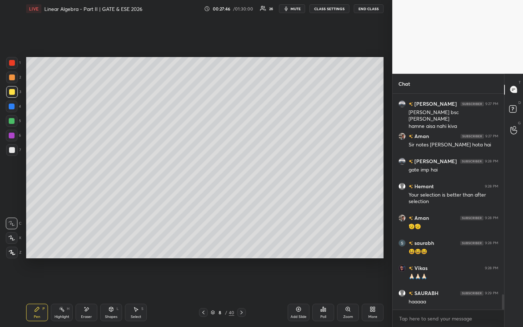
scroll to position [2879, 0]
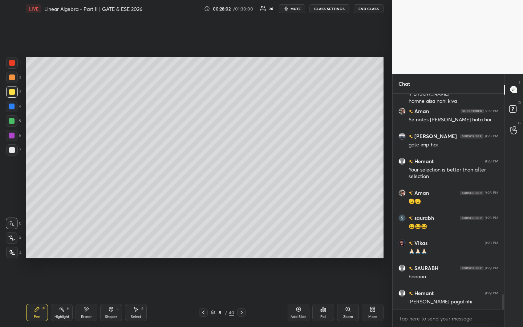
click at [13, 122] on div at bounding box center [12, 121] width 6 height 6
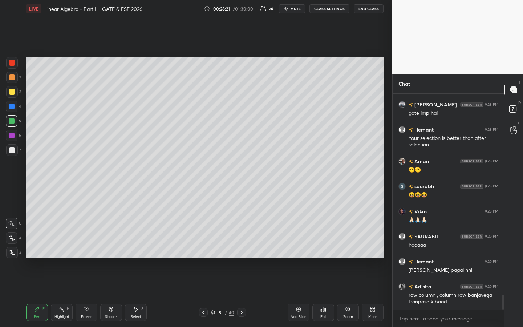
scroll to position [2935, 0]
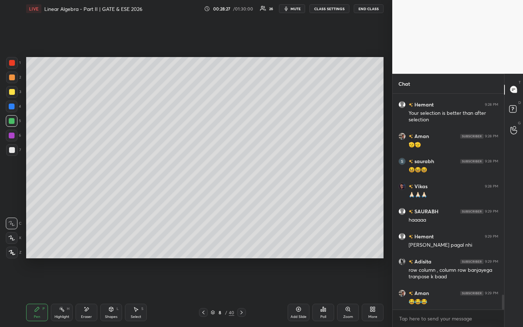
drag, startPoint x: 39, startPoint y: 312, endPoint x: 39, endPoint y: 302, distance: 9.5
click at [39, 250] on icon at bounding box center [37, 309] width 6 height 6
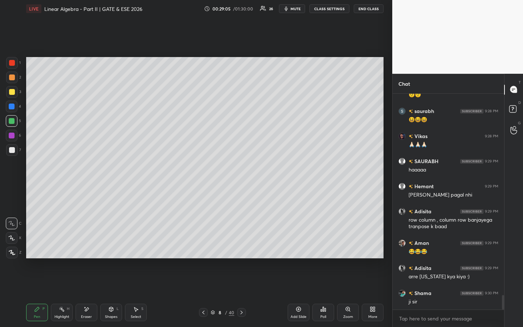
scroll to position [3011, 0]
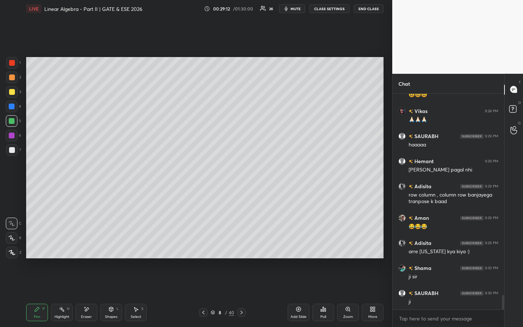
click at [12, 137] on div at bounding box center [12, 136] width 6 height 6
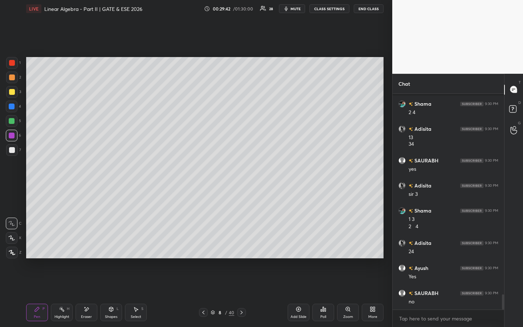
scroll to position [2883, 0]
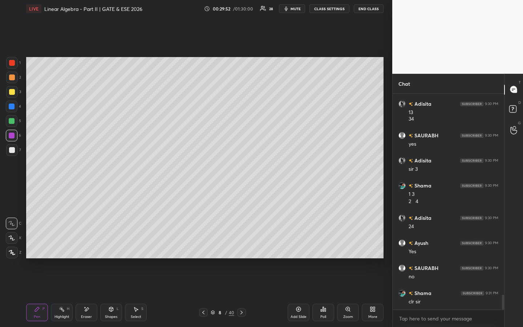
click at [16, 153] on div at bounding box center [12, 150] width 12 height 12
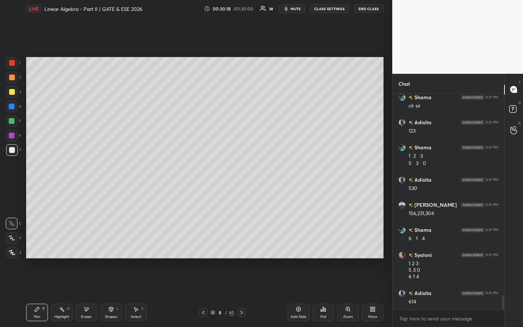
scroll to position [3104, 0]
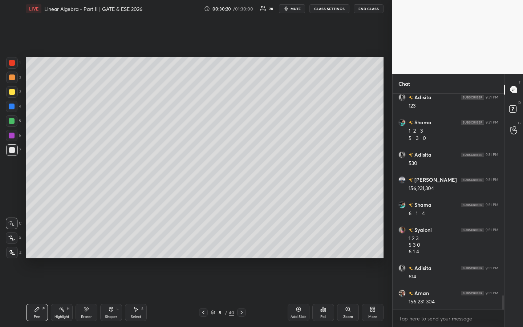
click at [322, 250] on icon at bounding box center [323, 309] width 6 height 6
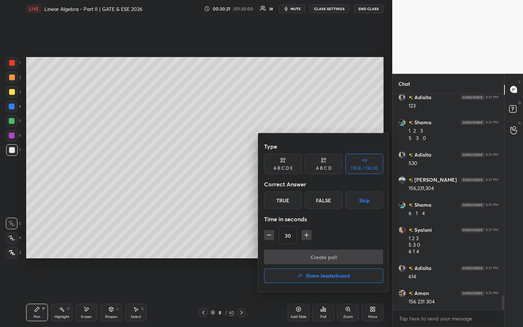
scroll to position [3129, 0]
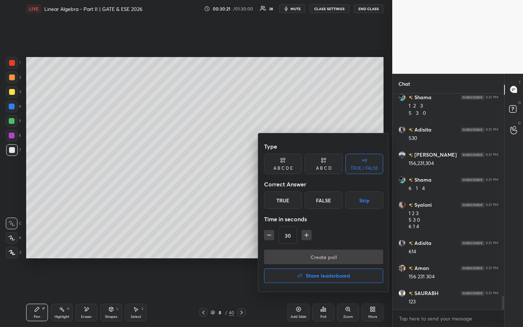
click at [286, 201] on div "True" at bounding box center [283, 199] width 38 height 17
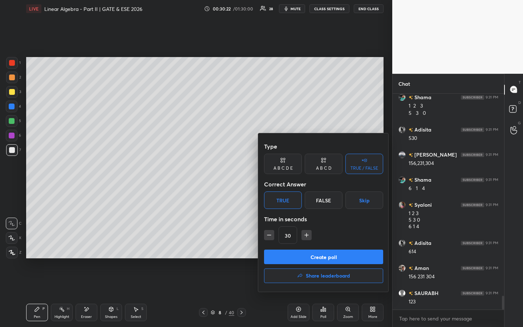
click at [277, 250] on button "Create poll" at bounding box center [323, 257] width 119 height 15
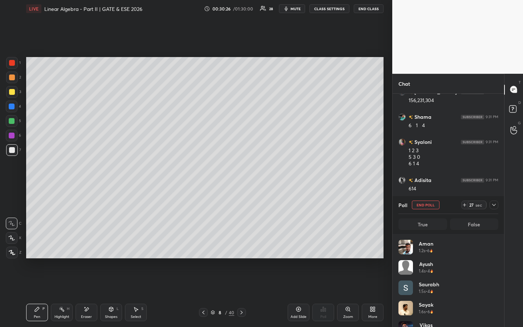
scroll to position [3199, 0]
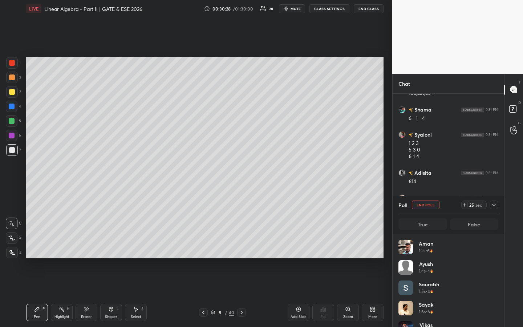
drag, startPoint x: 495, startPoint y: 247, endPoint x: 493, endPoint y: 270, distance: 23.3
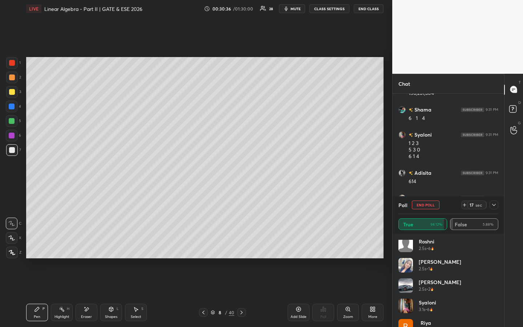
scroll to position [0, 0]
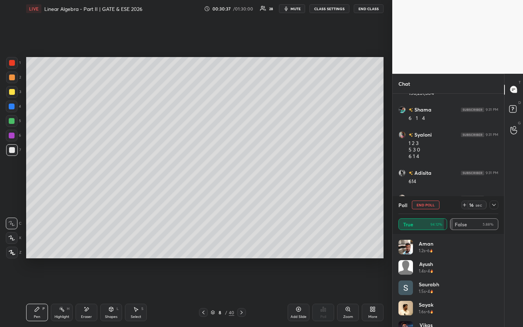
click at [434, 203] on button "End Poll" at bounding box center [426, 205] width 28 height 9
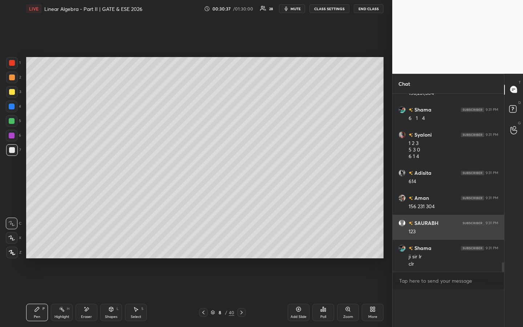
scroll to position [3, 3]
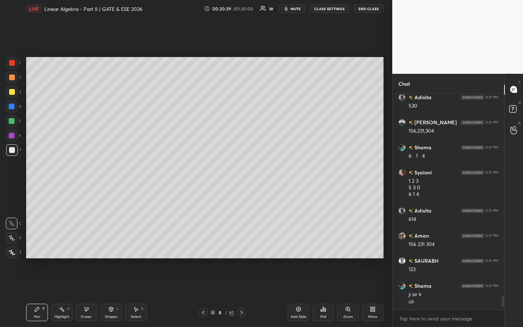
click at [302, 250] on div "Add Slide" at bounding box center [299, 312] width 22 height 17
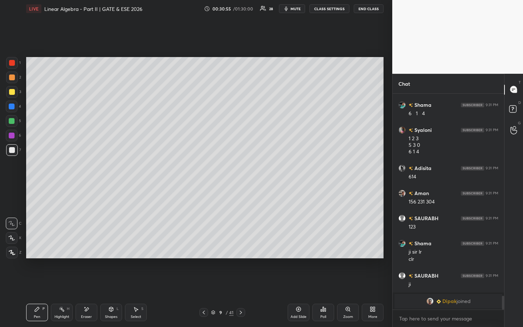
click at [13, 64] on div at bounding box center [12, 63] width 6 height 6
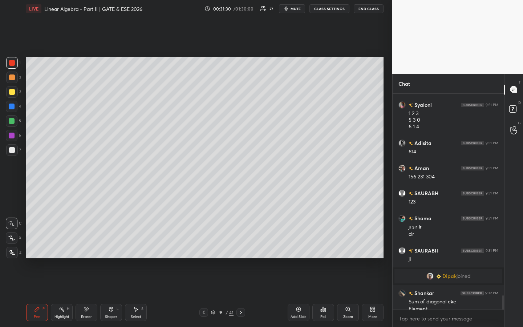
scroll to position [3065, 0]
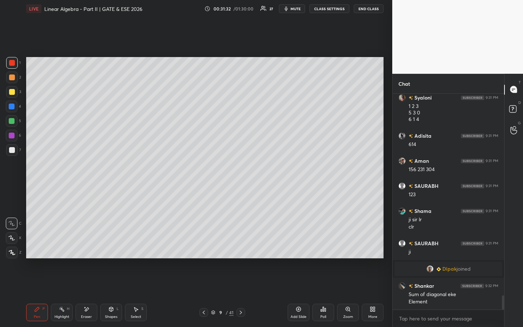
click at [64, 250] on div "Highlight H" at bounding box center [62, 312] width 22 height 17
drag, startPoint x: 37, startPoint y: 306, endPoint x: 39, endPoint y: 296, distance: 9.6
click at [39, 250] on icon at bounding box center [37, 309] width 6 height 6
click at [13, 78] on div at bounding box center [12, 77] width 6 height 6
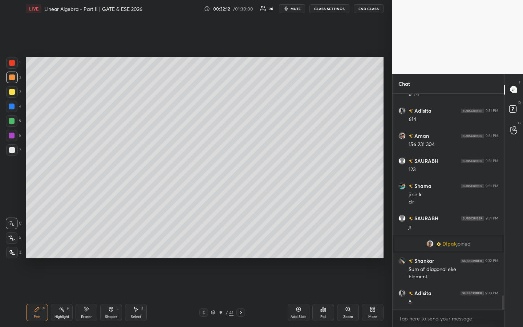
click at [14, 96] on div at bounding box center [12, 92] width 12 height 12
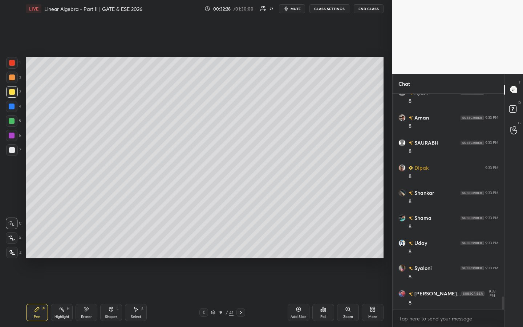
scroll to position [3341, 0]
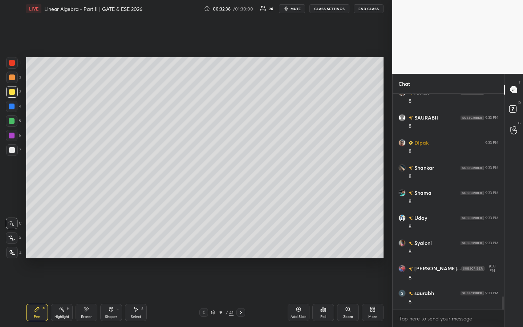
click at [324, 250] on icon at bounding box center [323, 309] width 6 height 6
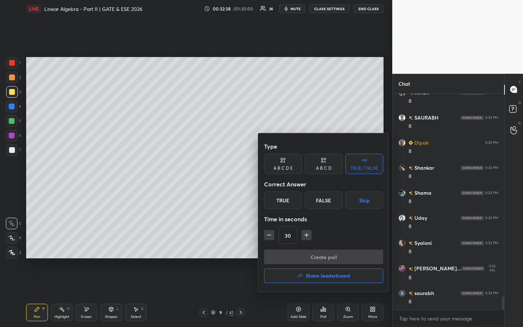
click at [335, 201] on div "False" at bounding box center [324, 199] width 38 height 17
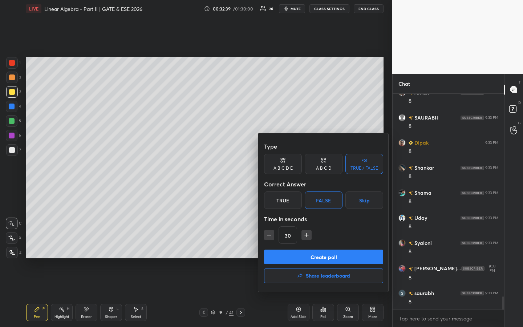
click at [322, 250] on button "Create poll" at bounding box center [323, 257] width 119 height 15
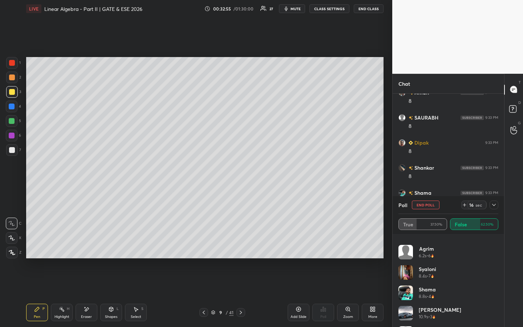
scroll to position [137, 0]
drag, startPoint x: 498, startPoint y: 297, endPoint x: 497, endPoint y: 292, distance: 4.5
click at [498, 250] on div "Hemant 5.9s • 1 [PERSON_NAME] 6.2s • 6 Syaloni 8.4s • 7 Shama 8.8s • 4 [PERSON_…" at bounding box center [449, 280] width 112 height 93
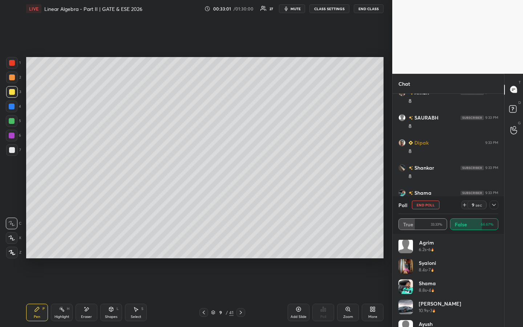
scroll to position [177, 0]
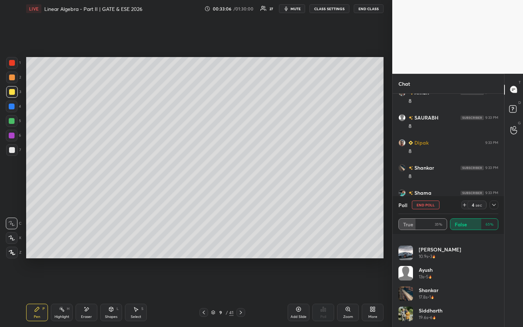
click at [428, 205] on button "End Poll" at bounding box center [426, 205] width 28 height 9
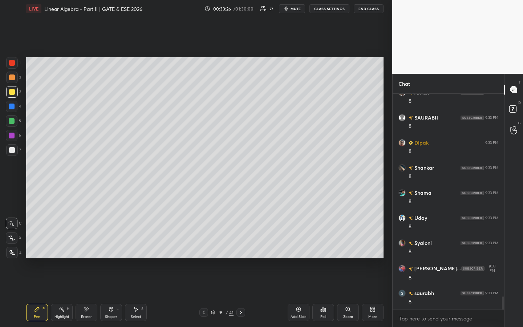
drag, startPoint x: 302, startPoint y: 316, endPoint x: 299, endPoint y: 300, distance: 16.5
click at [302, 250] on div "Add Slide" at bounding box center [299, 317] width 16 height 4
click at [13, 120] on div at bounding box center [12, 121] width 6 height 6
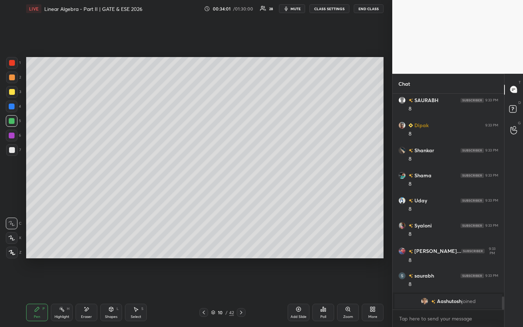
click at [448, 250] on span "Aashutosh" at bounding box center [449, 301] width 25 height 6
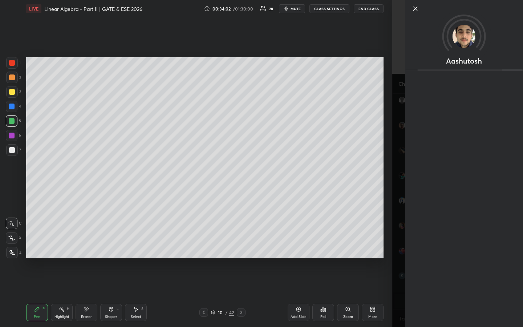
click at [416, 10] on icon at bounding box center [415, 8] width 9 height 9
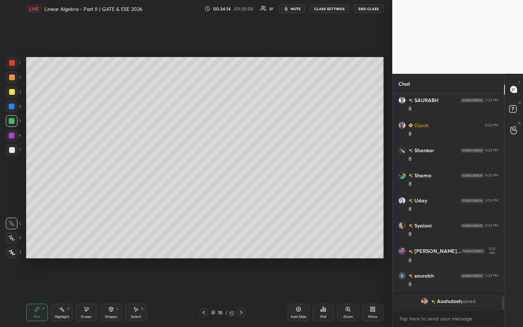
click at [12, 138] on div at bounding box center [12, 136] width 6 height 6
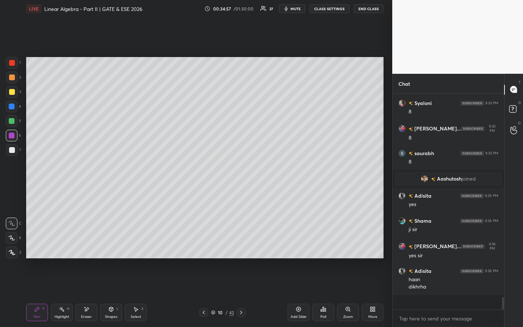
scroll to position [3355, 0]
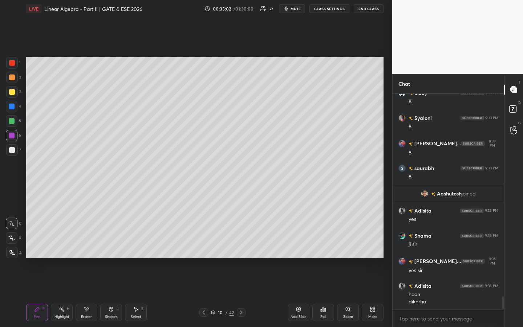
drag, startPoint x: 10, startPoint y: 148, endPoint x: 8, endPoint y: 144, distance: 5.0
click at [11, 150] on div at bounding box center [12, 150] width 6 height 6
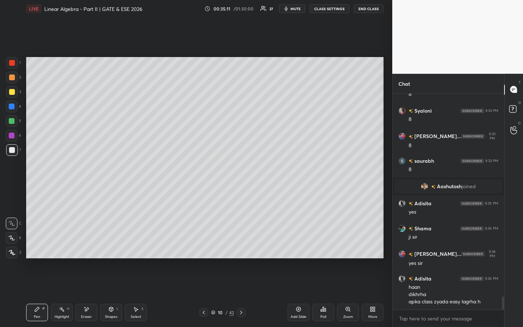
click at [88, 250] on div "Eraser" at bounding box center [87, 312] width 22 height 17
drag, startPoint x: 39, startPoint y: 314, endPoint x: 60, endPoint y: 289, distance: 32.2
click at [40, 250] on div "Pen P" at bounding box center [37, 312] width 22 height 17
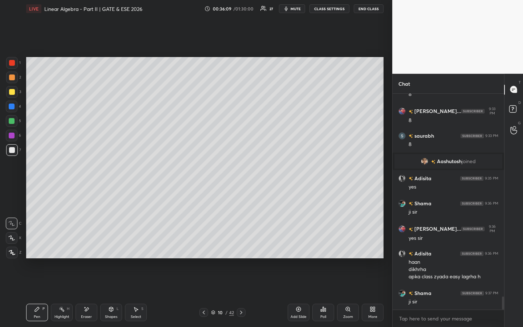
click at [85, 250] on icon at bounding box center [87, 309] width 6 height 6
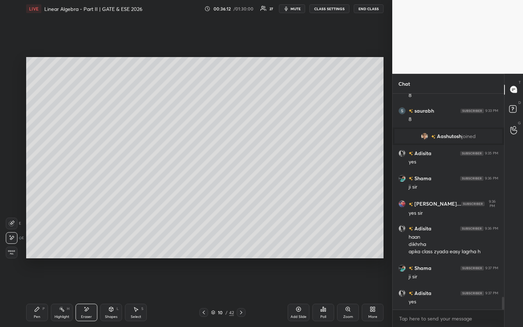
click at [38, 250] on icon at bounding box center [37, 309] width 6 height 6
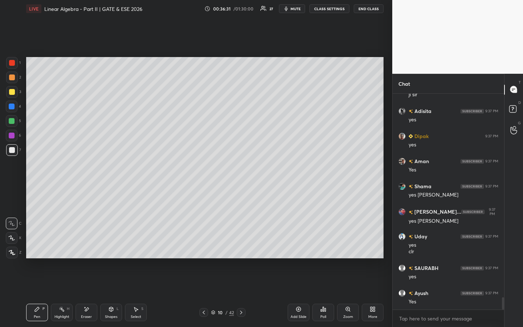
scroll to position [3619, 0]
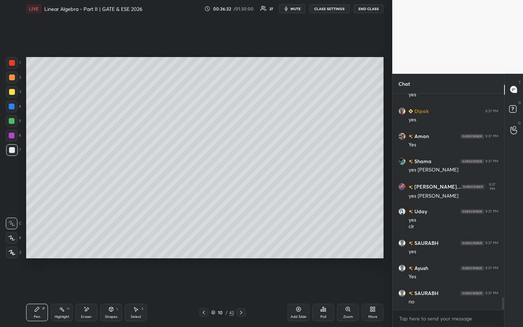
click at [300, 250] on div "Add Slide" at bounding box center [299, 312] width 22 height 17
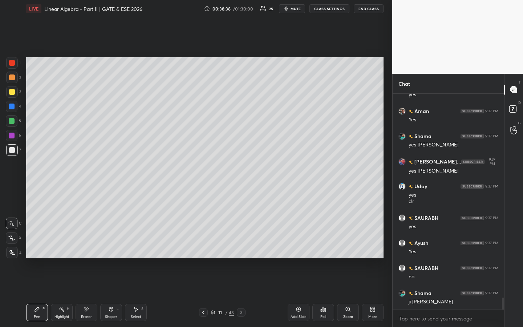
click at [254, 250] on div "Setting up your live class Poll for secs No correct answer Start poll" at bounding box center [204, 157] width 363 height 280
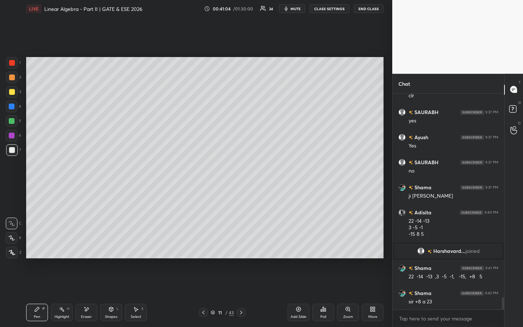
scroll to position [3606, 0]
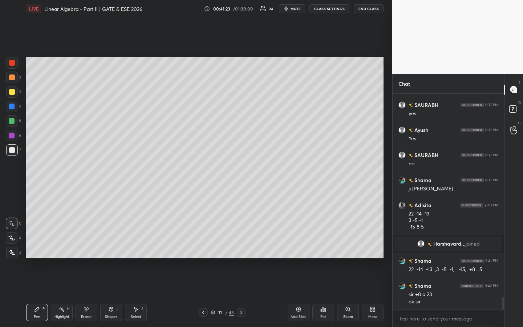
click at [327, 250] on div "Poll" at bounding box center [323, 312] width 22 height 17
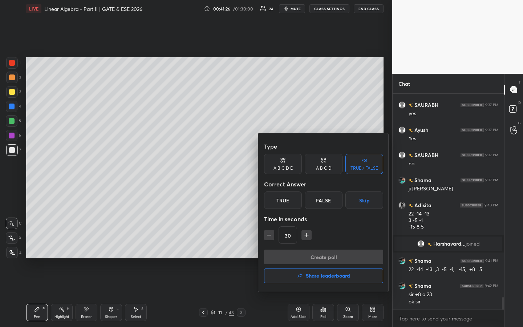
click at [290, 201] on div "True" at bounding box center [283, 199] width 38 height 17
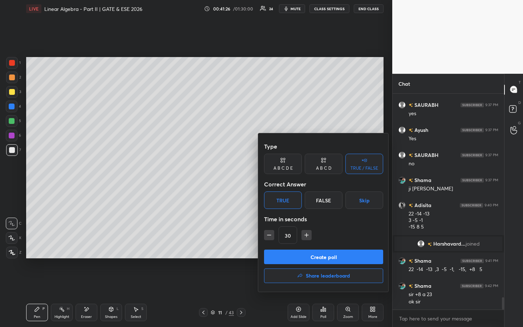
click at [331, 250] on button "Create poll" at bounding box center [323, 257] width 119 height 15
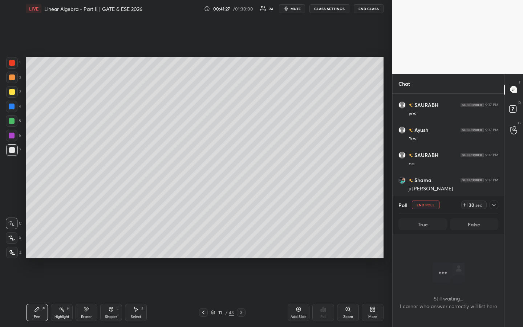
scroll to position [115, 109]
click at [492, 205] on icon at bounding box center [494, 205] width 6 height 6
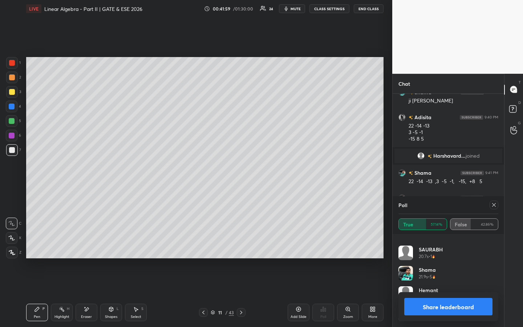
scroll to position [96, 0]
click at [492, 203] on icon at bounding box center [494, 205] width 6 height 6
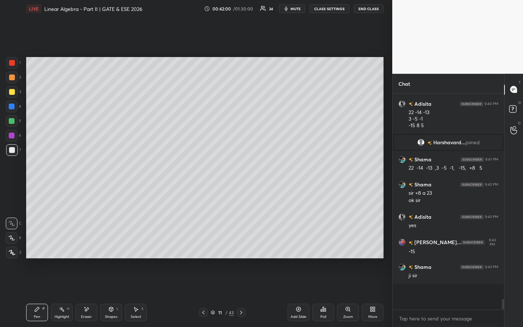
scroll to position [214, 109]
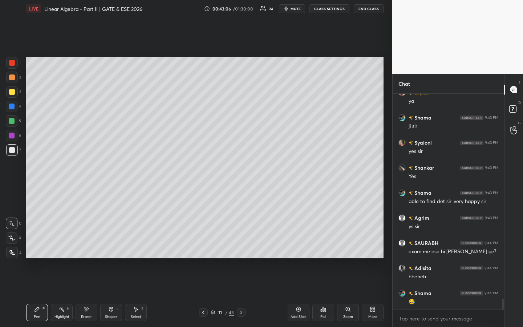
click at [301, 250] on icon at bounding box center [299, 309] width 6 height 6
click at [13, 93] on div at bounding box center [12, 92] width 6 height 6
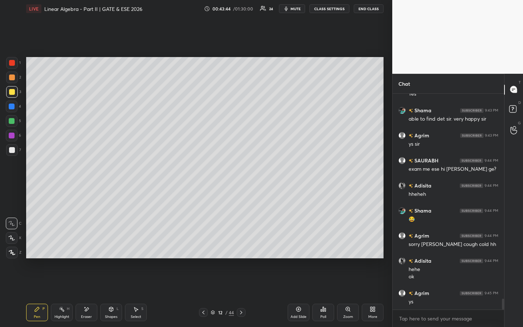
scroll to position [4130, 0]
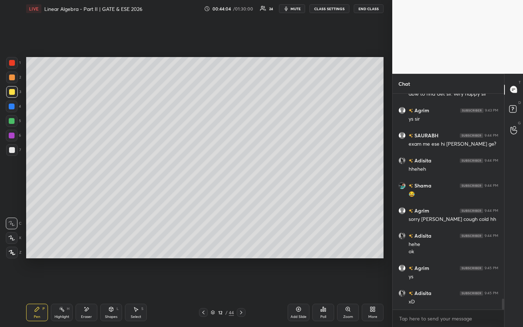
click at [111, 250] on div "Shapes" at bounding box center [111, 317] width 12 height 4
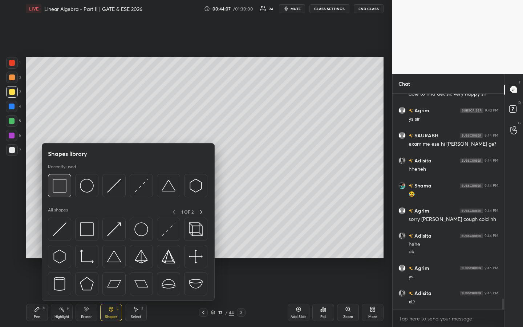
click at [64, 183] on img at bounding box center [60, 186] width 14 height 14
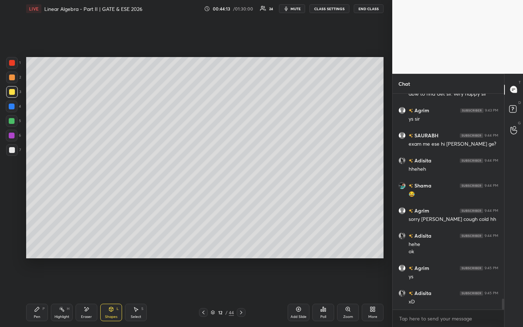
drag, startPoint x: 37, startPoint y: 314, endPoint x: 40, endPoint y: 310, distance: 5.5
click at [37, 250] on div "Pen" at bounding box center [37, 317] width 7 height 4
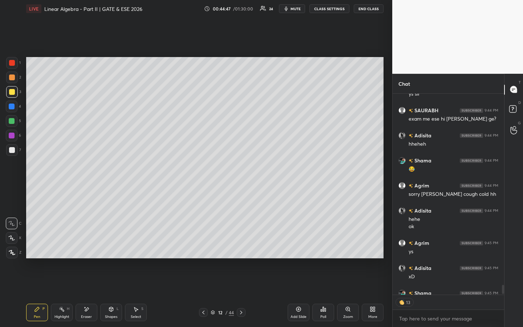
scroll to position [4187, 0]
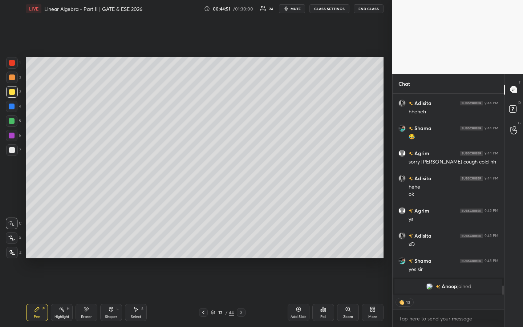
click at [203, 250] on icon at bounding box center [203, 313] width 2 height 4
click at [204, 250] on icon at bounding box center [204, 313] width 6 height 6
click at [242, 250] on icon at bounding box center [241, 313] width 2 height 4
drag, startPoint x: 242, startPoint y: 311, endPoint x: 257, endPoint y: 312, distance: 14.6
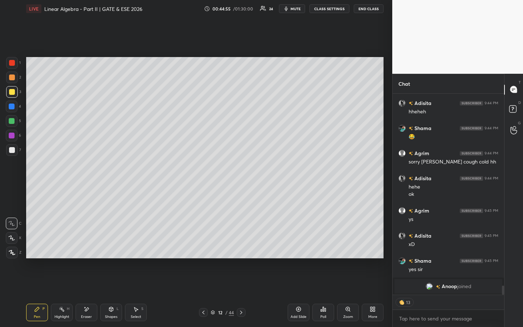
click at [242, 250] on icon at bounding box center [241, 313] width 6 height 6
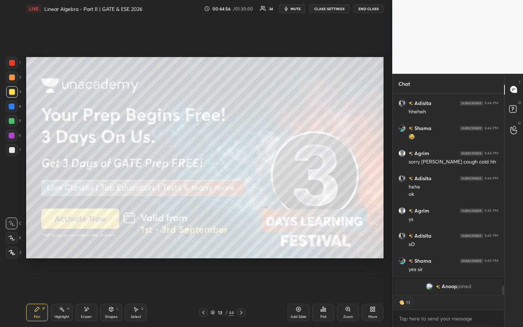
click at [205, 250] on icon at bounding box center [204, 313] width 6 height 6
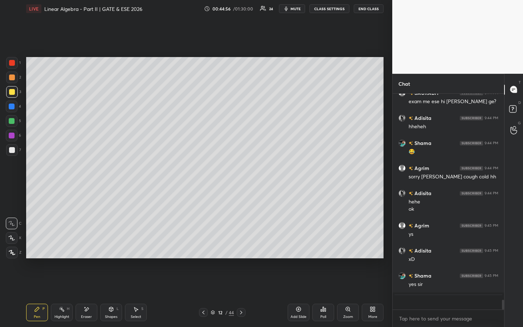
scroll to position [4172, 0]
click at [301, 250] on icon at bounding box center [299, 309] width 6 height 6
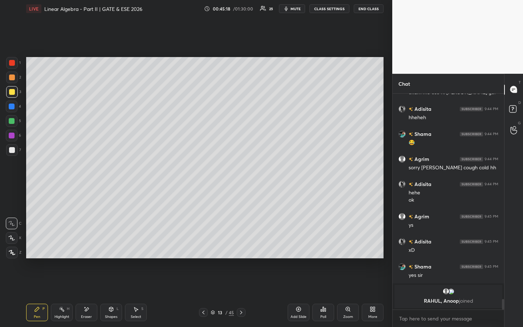
click at [16, 118] on div at bounding box center [12, 121] width 12 height 12
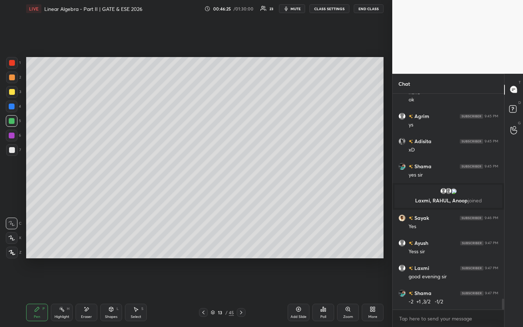
scroll to position [4115, 0]
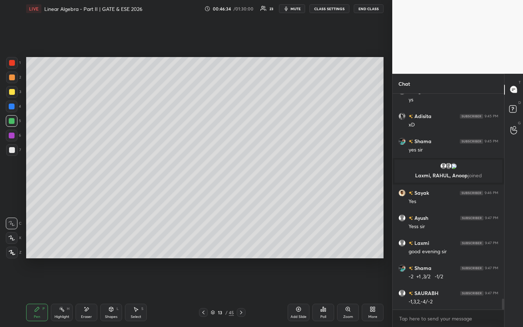
click at [87, 250] on icon at bounding box center [87, 309] width 6 height 6
click at [37, 250] on icon at bounding box center [37, 309] width 6 height 6
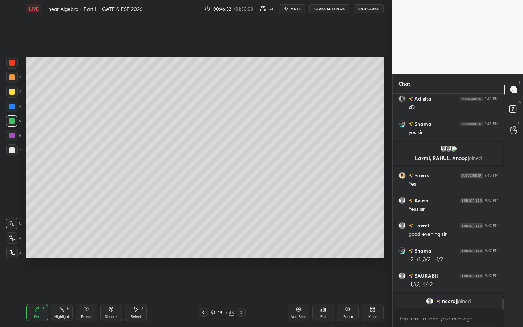
click at [86, 250] on div "Eraser" at bounding box center [86, 317] width 11 height 4
drag, startPoint x: 29, startPoint y: 315, endPoint x: 56, endPoint y: 292, distance: 35.6
click at [29, 250] on div "Pen P" at bounding box center [37, 312] width 22 height 17
click at [324, 250] on div "Poll" at bounding box center [323, 312] width 22 height 17
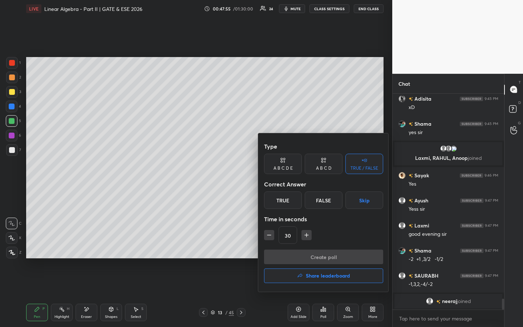
click at [283, 200] on div "True" at bounding box center [283, 199] width 38 height 17
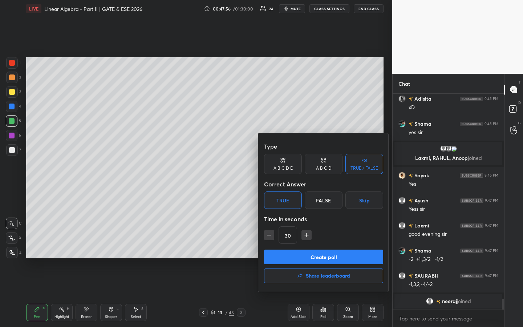
click at [296, 250] on button "Create poll" at bounding box center [323, 257] width 119 height 15
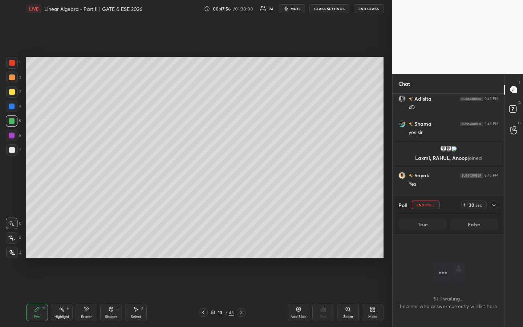
scroll to position [3, 3]
click at [464, 207] on icon at bounding box center [465, 205] width 6 height 6
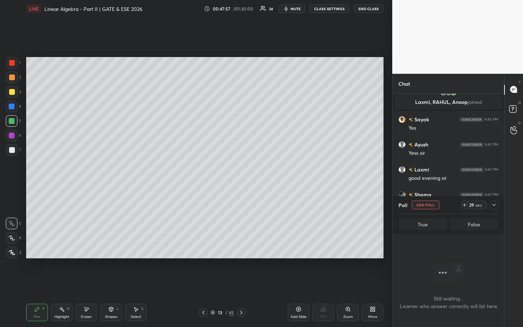
scroll to position [4139, 0]
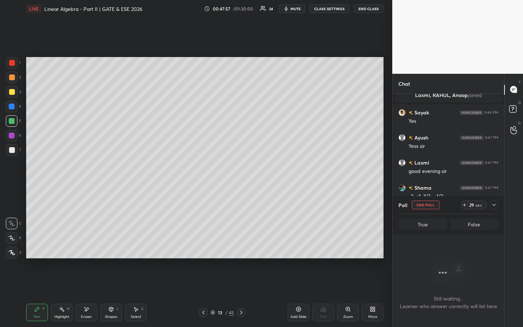
click at [464, 203] on icon at bounding box center [465, 205] width 6 height 6
click at [465, 203] on icon at bounding box center [465, 204] width 0 height 3
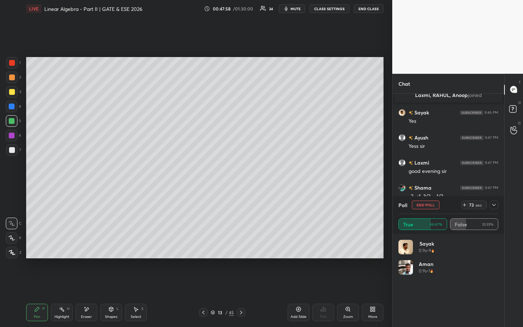
drag, startPoint x: 465, startPoint y: 202, endPoint x: 471, endPoint y: 204, distance: 6.7
click at [465, 202] on icon at bounding box center [465, 205] width 6 height 6
click at [494, 205] on icon at bounding box center [494, 205] width 4 height 2
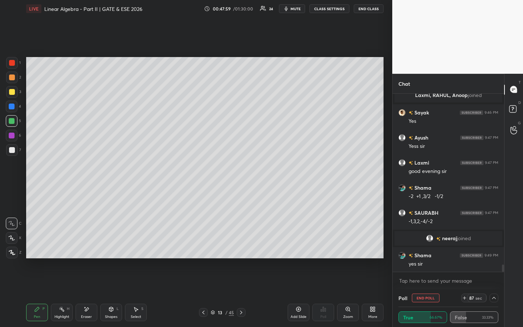
scroll to position [0, 0]
click at [69, 250] on div "Highlight H" at bounding box center [62, 312] width 22 height 17
click at [11, 154] on div at bounding box center [12, 150] width 12 height 12
click at [435, 250] on button "End Poll" at bounding box center [426, 298] width 28 height 9
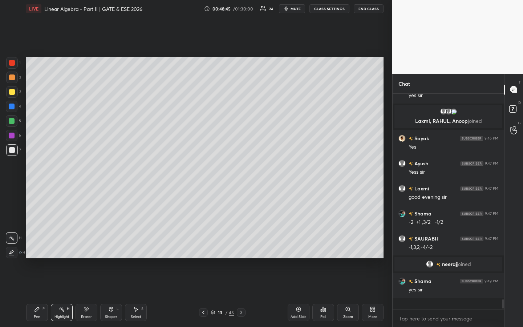
scroll to position [3, 3]
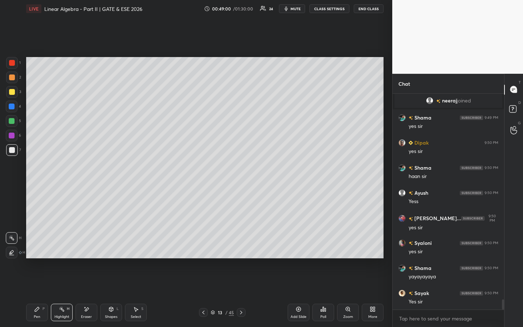
click at [36, 250] on icon at bounding box center [37, 309] width 6 height 6
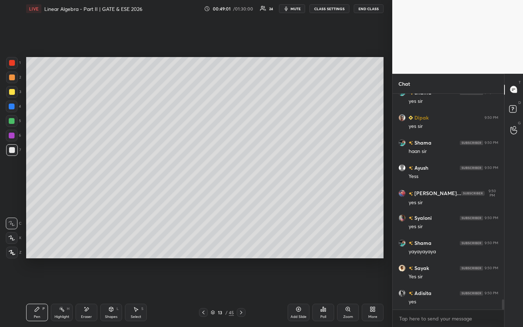
click at [301, 250] on div "Add Slide" at bounding box center [299, 312] width 22 height 17
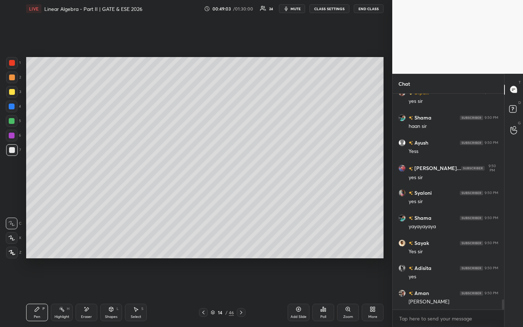
scroll to position [4344, 0]
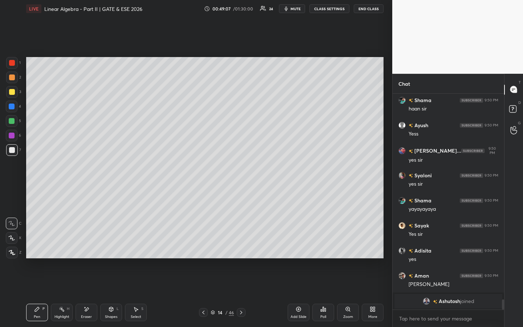
click at [451, 250] on span "Ashutosh" at bounding box center [449, 301] width 21 height 6
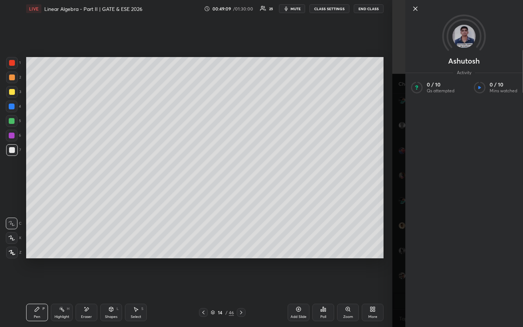
click at [415, 11] on icon at bounding box center [415, 8] width 9 height 9
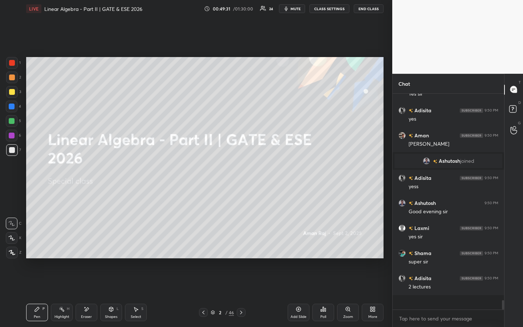
scroll to position [214, 109]
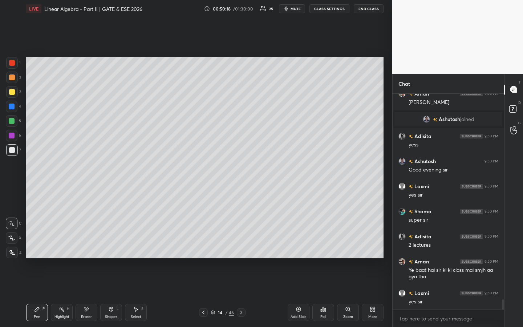
click at [14, 64] on div at bounding box center [12, 63] width 6 height 6
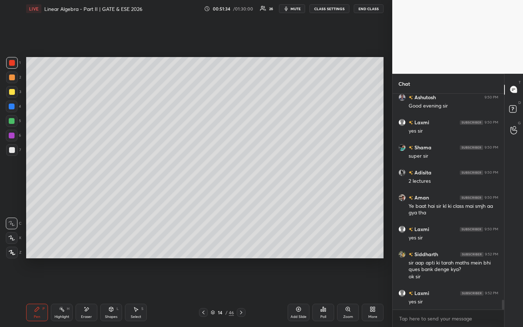
scroll to position [4538, 0]
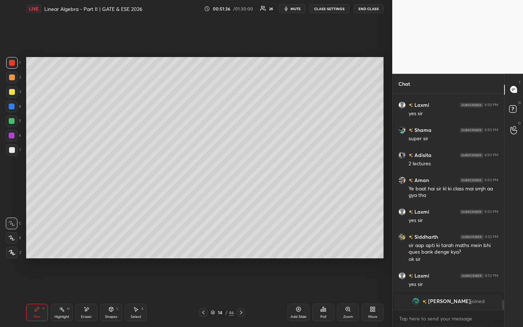
click at [445, 250] on span "[PERSON_NAME]" at bounding box center [449, 301] width 43 height 6
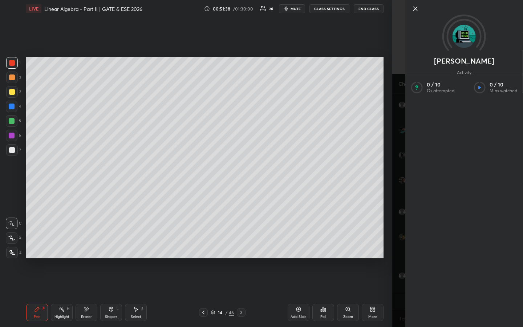
click at [413, 11] on icon at bounding box center [415, 8] width 9 height 9
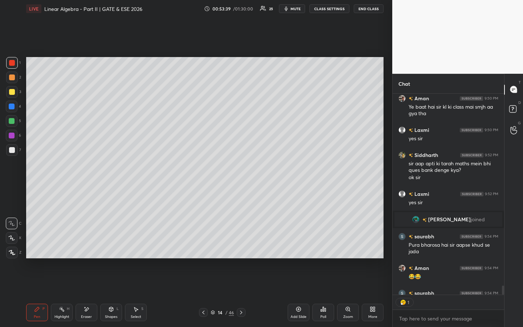
scroll to position [4550, 0]
click at [84, 250] on icon at bounding box center [87, 309] width 6 height 6
drag, startPoint x: 33, startPoint y: 311, endPoint x: 41, endPoint y: 296, distance: 16.8
click at [33, 250] on div "Pen P" at bounding box center [37, 312] width 22 height 17
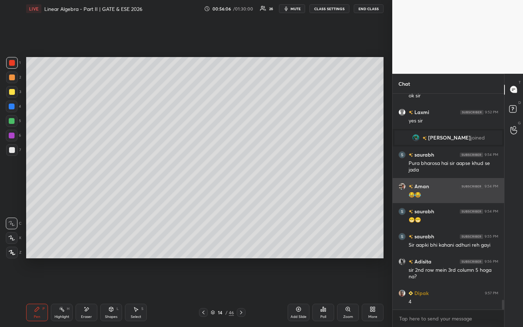
scroll to position [4657, 0]
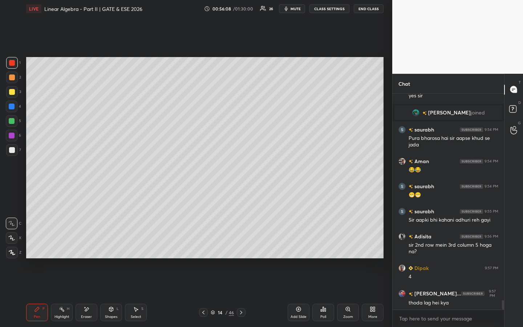
drag, startPoint x: 299, startPoint y: 314, endPoint x: 301, endPoint y: 310, distance: 4.7
click at [299, 250] on div "Add Slide" at bounding box center [299, 312] width 22 height 17
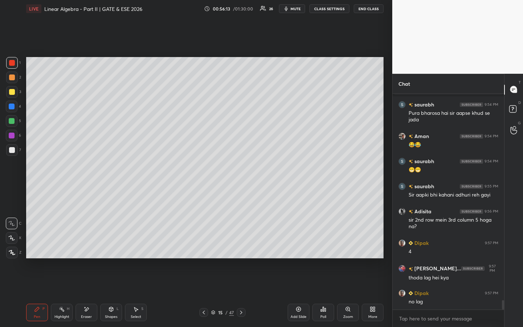
scroll to position [4707, 0]
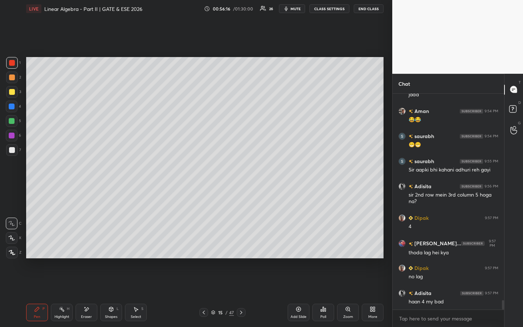
click at [203, 250] on icon at bounding box center [204, 313] width 6 height 6
click at [240, 250] on icon at bounding box center [241, 313] width 6 height 6
click at [205, 250] on icon at bounding box center [204, 313] width 6 height 6
drag, startPoint x: 242, startPoint y: 312, endPoint x: 241, endPoint y: 300, distance: 12.0
click at [241, 250] on icon at bounding box center [241, 313] width 6 height 6
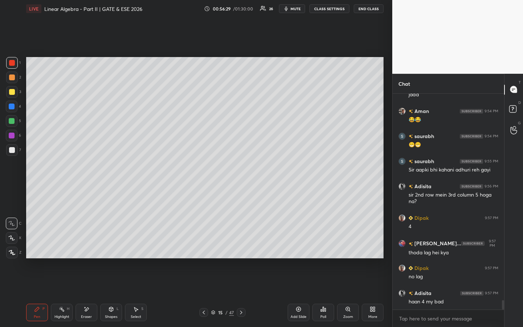
click at [203, 250] on icon at bounding box center [204, 313] width 2 height 4
drag, startPoint x: 242, startPoint y: 312, endPoint x: 240, endPoint y: 297, distance: 15.3
click at [242, 250] on icon at bounding box center [241, 313] width 6 height 6
click at [202, 250] on icon at bounding box center [204, 313] width 6 height 6
click at [244, 250] on div at bounding box center [241, 312] width 9 height 9
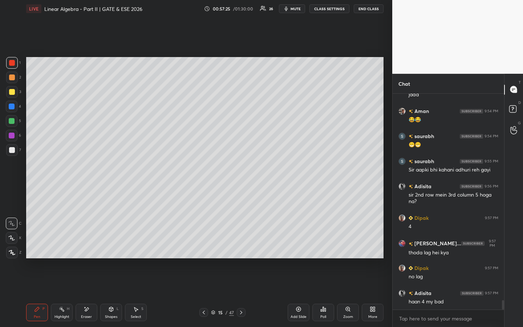
click at [325, 250] on div "Poll" at bounding box center [323, 317] width 6 height 4
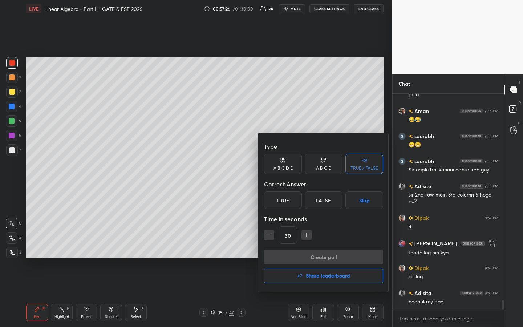
click at [282, 201] on div "True" at bounding box center [283, 199] width 38 height 17
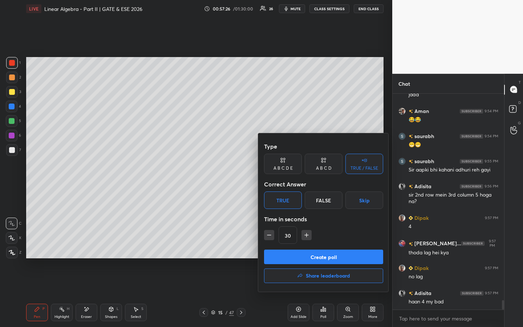
drag, startPoint x: 296, startPoint y: 257, endPoint x: 294, endPoint y: 253, distance: 4.6
click at [296, 250] on button "Create poll" at bounding box center [323, 257] width 119 height 15
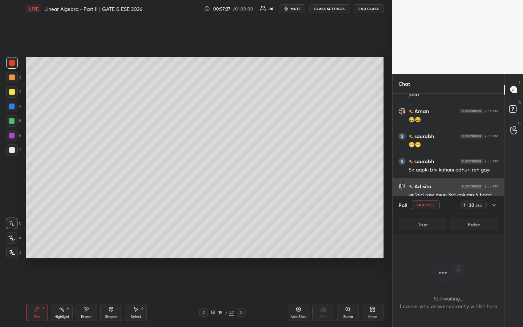
scroll to position [3, 3]
click at [465, 203] on icon at bounding box center [465, 205] width 6 height 6
click at [464, 205] on icon at bounding box center [464, 205] width 3 height 0
click at [203, 250] on icon at bounding box center [204, 313] width 6 height 6
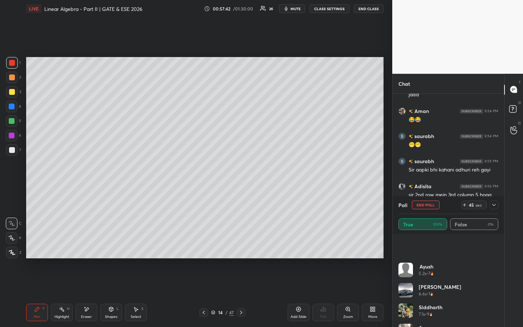
scroll to position [198, 0]
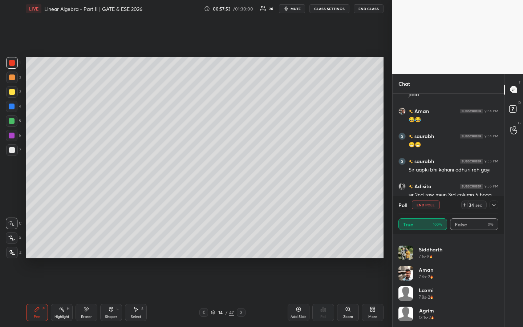
click at [243, 250] on icon at bounding box center [241, 313] width 6 height 6
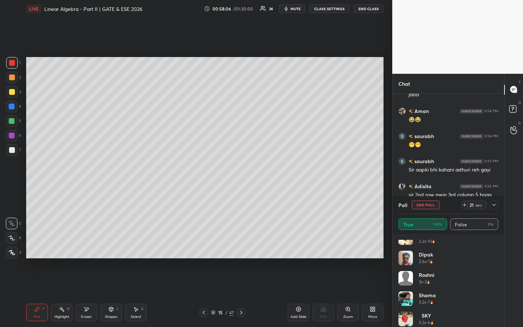
scroll to position [0, 0]
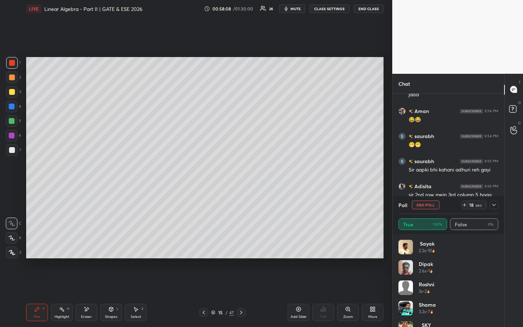
click at [496, 202] on icon at bounding box center [494, 205] width 6 height 6
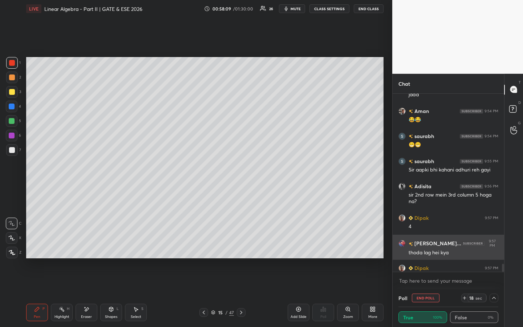
scroll to position [0, 3]
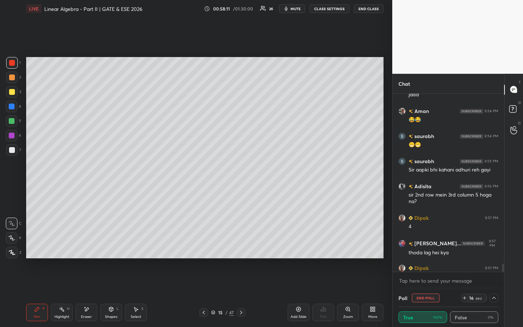
drag, startPoint x: 502, startPoint y: 265, endPoint x: 498, endPoint y: 290, distance: 25.2
click at [502, 250] on div "[PERSON_NAME] joined saurabh 9:54 PM Pura bharosa hai sir aapse khud se [PERSON…" at bounding box center [449, 192] width 112 height 196
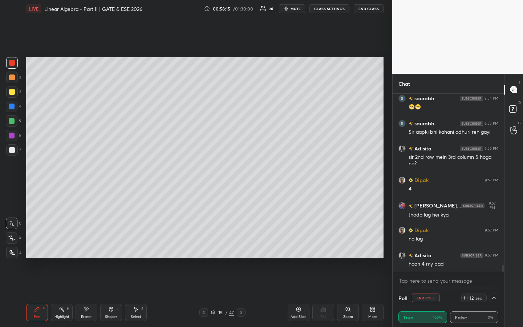
scroll to position [4770, 0]
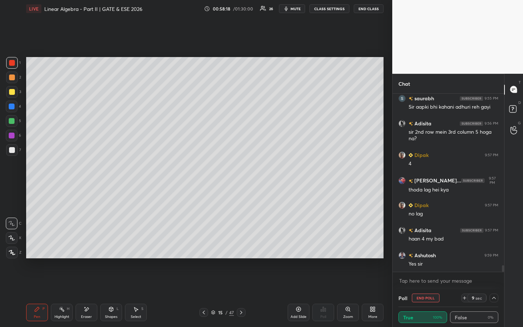
click at [495, 250] on icon at bounding box center [494, 298] width 6 height 6
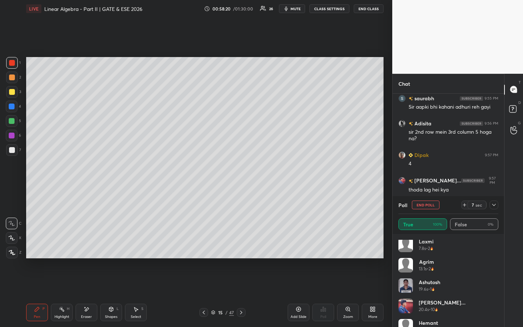
scroll to position [259, 0]
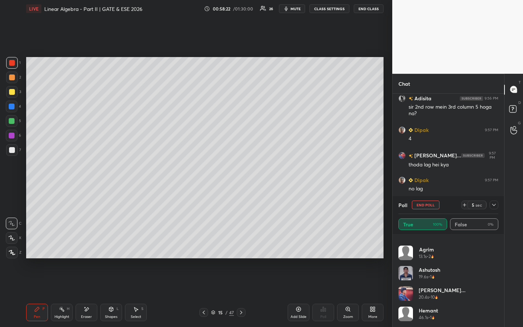
click at [494, 203] on icon at bounding box center [494, 205] width 6 height 6
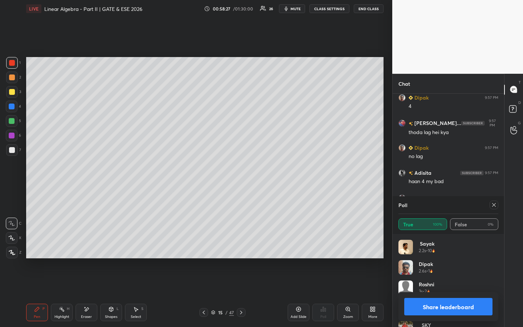
click at [493, 204] on icon at bounding box center [494, 205] width 6 height 6
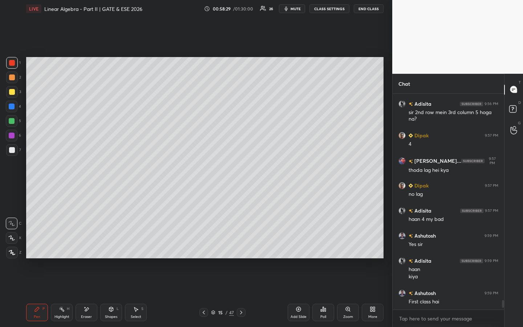
click at [301, 250] on icon at bounding box center [299, 309] width 6 height 6
click at [14, 78] on div at bounding box center [12, 77] width 6 height 6
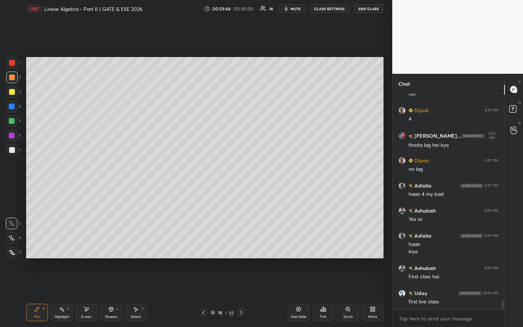
click at [90, 250] on div "Eraser" at bounding box center [87, 312] width 22 height 17
click at [43, 250] on div "P" at bounding box center [44, 309] width 2 height 4
click at [326, 250] on div "Poll" at bounding box center [323, 312] width 22 height 17
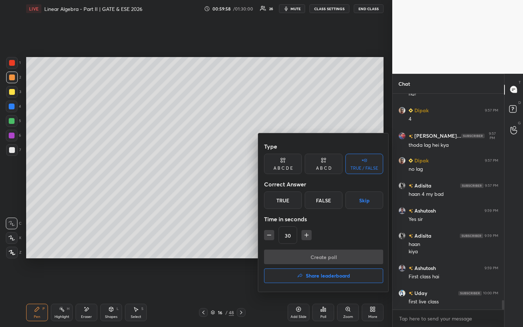
drag, startPoint x: 324, startPoint y: 163, endPoint x: 322, endPoint y: 173, distance: 9.8
click at [324, 164] on div "A B C D" at bounding box center [324, 164] width 38 height 20
drag, startPoint x: 300, startPoint y: 202, endPoint x: 298, endPoint y: 208, distance: 7.2
click at [300, 202] on div "B" at bounding box center [298, 199] width 21 height 17
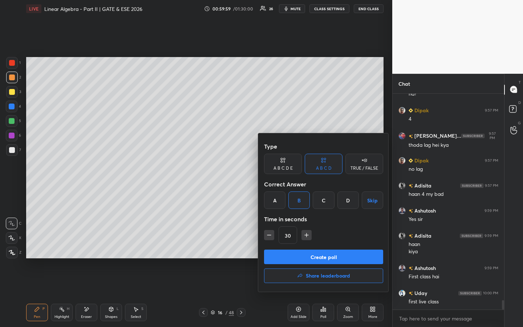
click at [304, 250] on button "Create poll" at bounding box center [323, 257] width 119 height 15
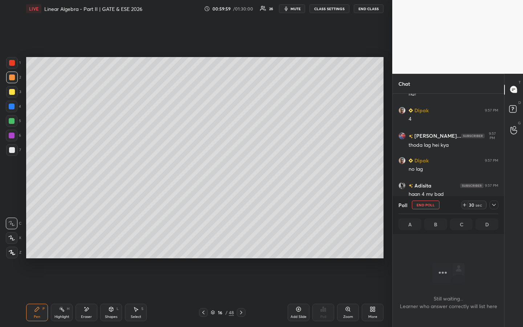
scroll to position [3, 3]
click at [465, 203] on icon at bounding box center [465, 205] width 6 height 6
click at [465, 204] on icon at bounding box center [465, 205] width 6 height 6
click at [463, 204] on icon at bounding box center [465, 205] width 6 height 6
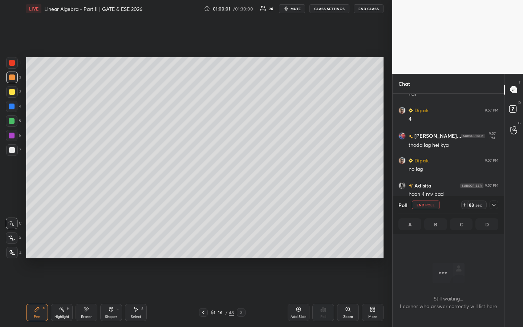
click at [465, 204] on icon at bounding box center [465, 205] width 6 height 6
click at [465, 205] on icon at bounding box center [463, 205] width 6 height 6
click at [465, 204] on icon at bounding box center [463, 205] width 6 height 6
click at [462, 206] on icon at bounding box center [463, 205] width 6 height 6
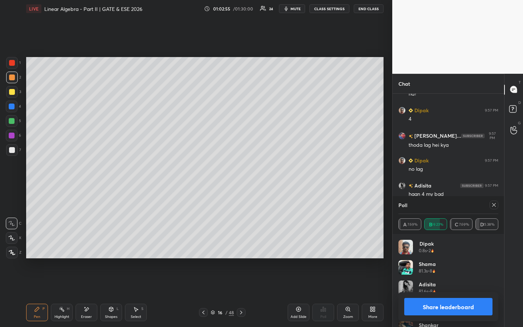
scroll to position [4884, 0]
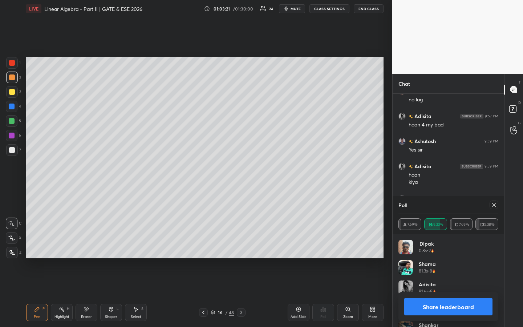
drag, startPoint x: 494, startPoint y: 206, endPoint x: 495, endPoint y: 202, distance: 3.8
click at [493, 203] on icon at bounding box center [494, 205] width 6 height 6
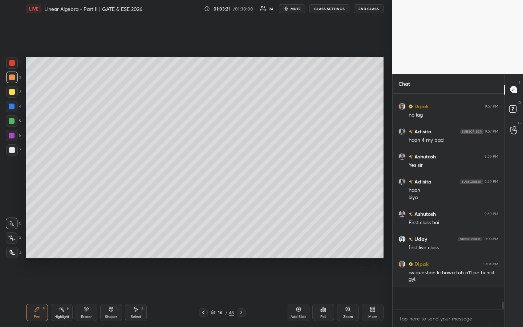
scroll to position [212, 109]
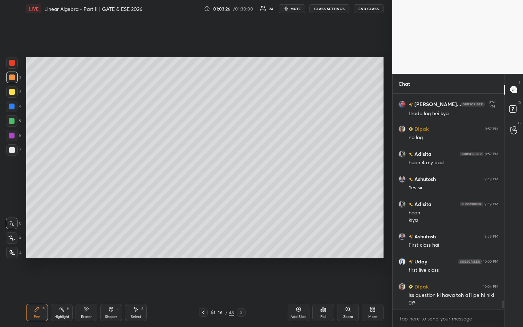
drag, startPoint x: 15, startPoint y: 93, endPoint x: 25, endPoint y: 83, distance: 14.6
click at [15, 93] on div at bounding box center [12, 92] width 12 height 12
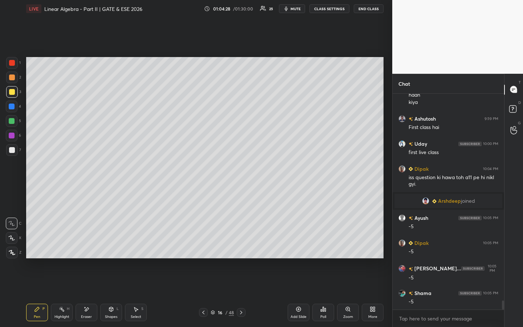
scroll to position [4893, 0]
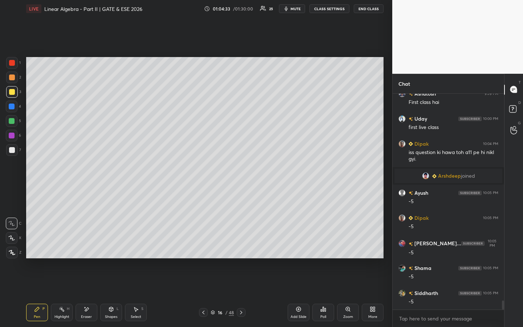
click at [88, 250] on icon at bounding box center [87, 309] width 4 height 4
drag, startPoint x: 43, startPoint y: 309, endPoint x: 68, endPoint y: 275, distance: 42.0
click at [43, 250] on div "P" at bounding box center [44, 309] width 2 height 4
click at [325, 250] on icon at bounding box center [325, 309] width 1 height 3
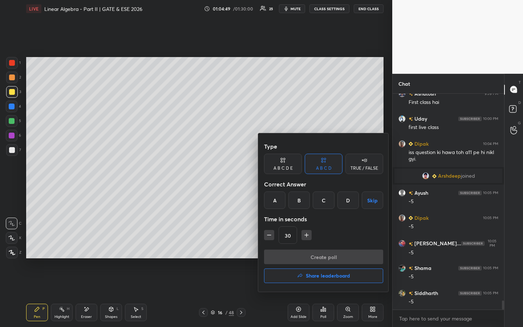
click at [358, 173] on div "TRUE / FALSE" at bounding box center [365, 164] width 38 height 20
drag, startPoint x: 279, startPoint y: 196, endPoint x: 277, endPoint y: 199, distance: 3.7
click at [279, 197] on div "True" at bounding box center [283, 199] width 38 height 17
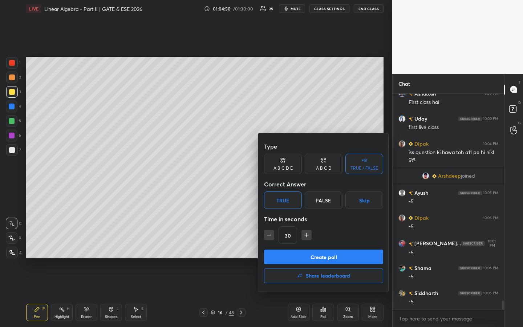
drag, startPoint x: 288, startPoint y: 258, endPoint x: 290, endPoint y: 264, distance: 6.3
click at [288, 250] on button "Create poll" at bounding box center [323, 257] width 119 height 15
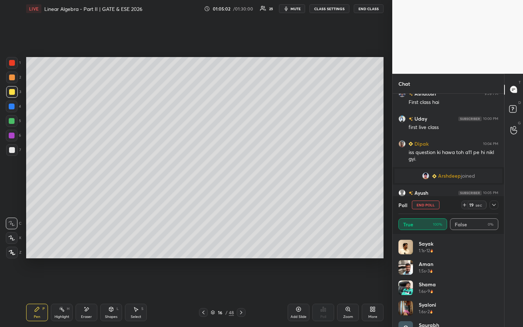
scroll to position [3, 3]
click at [432, 207] on button "End Poll" at bounding box center [426, 205] width 28 height 9
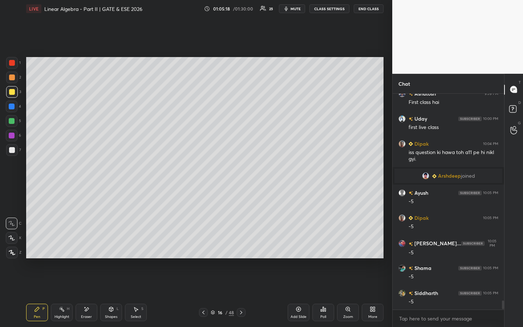
click at [201, 250] on icon at bounding box center [204, 313] width 6 height 6
click at [202, 250] on icon at bounding box center [204, 313] width 6 height 6
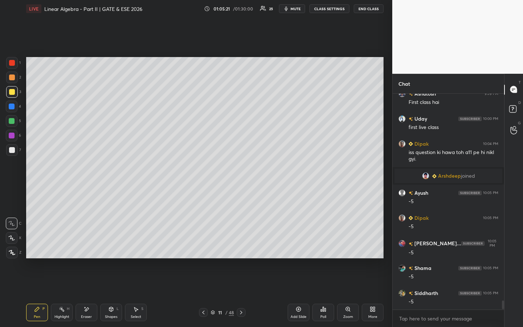
click at [203, 250] on icon at bounding box center [203, 313] width 2 height 4
click at [203, 250] on icon at bounding box center [204, 313] width 6 height 6
click at [244, 250] on div at bounding box center [241, 312] width 9 height 9
click at [243, 250] on div at bounding box center [241, 312] width 9 height 9
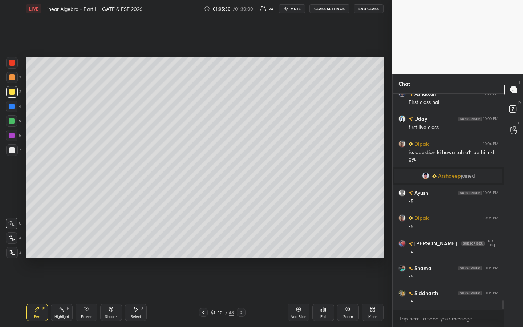
click at [243, 250] on icon at bounding box center [241, 313] width 6 height 6
click at [242, 250] on icon at bounding box center [241, 313] width 6 height 6
click at [243, 250] on icon at bounding box center [241, 313] width 6 height 6
click at [240, 250] on icon at bounding box center [241, 313] width 6 height 6
click at [241, 250] on icon at bounding box center [241, 313] width 6 height 6
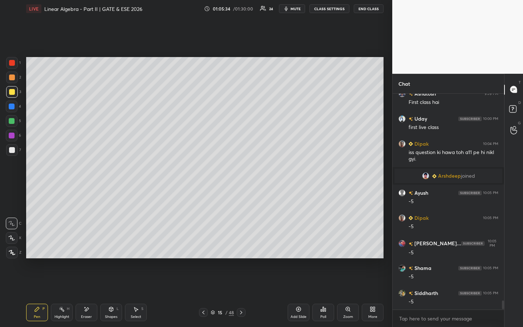
click at [240, 250] on icon at bounding box center [241, 313] width 6 height 6
click at [241, 250] on icon at bounding box center [241, 313] width 6 height 6
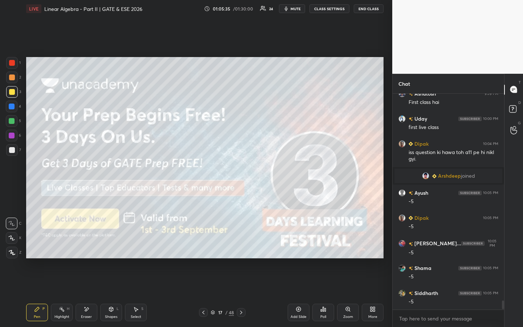
click at [203, 250] on icon at bounding box center [204, 313] width 6 height 6
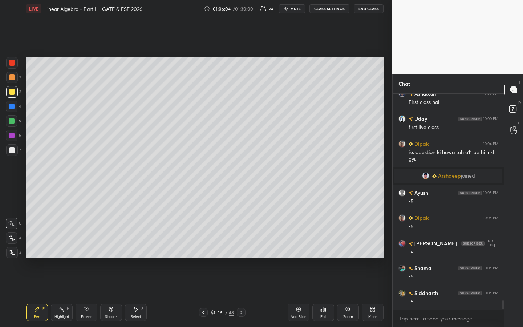
click at [300, 250] on icon at bounding box center [299, 309] width 6 height 6
click at [327, 250] on div "Poll" at bounding box center [323, 312] width 22 height 17
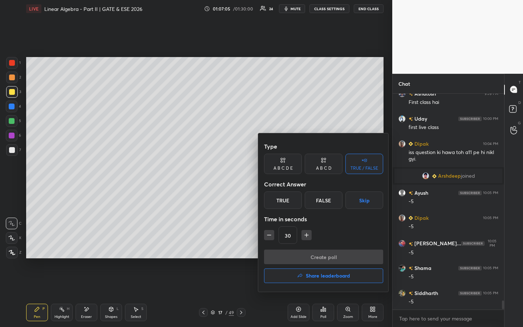
click at [324, 166] on div "A B C D" at bounding box center [324, 168] width 16 height 4
click at [282, 202] on div "A" at bounding box center [274, 199] width 21 height 17
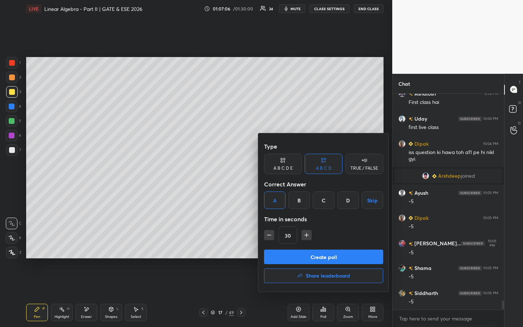
click at [294, 250] on button "Create poll" at bounding box center [323, 257] width 119 height 15
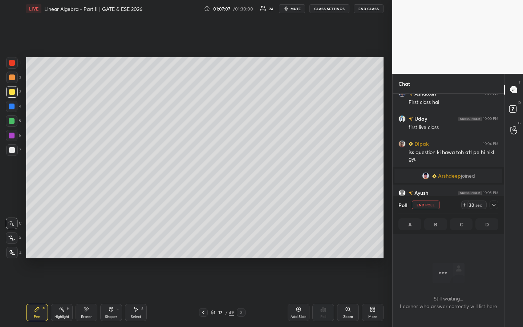
click at [467, 205] on icon at bounding box center [465, 205] width 6 height 6
click at [465, 206] on icon at bounding box center [465, 205] width 6 height 6
click at [465, 205] on icon at bounding box center [465, 205] width 6 height 6
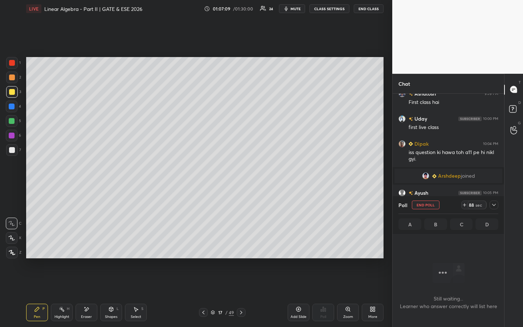
click at [465, 205] on icon at bounding box center [464, 205] width 3 height 0
click at [464, 205] on icon at bounding box center [463, 205] width 6 height 6
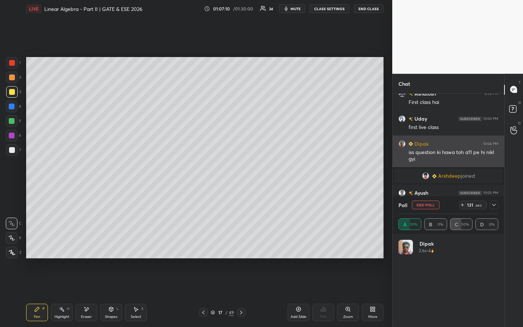
scroll to position [85, 98]
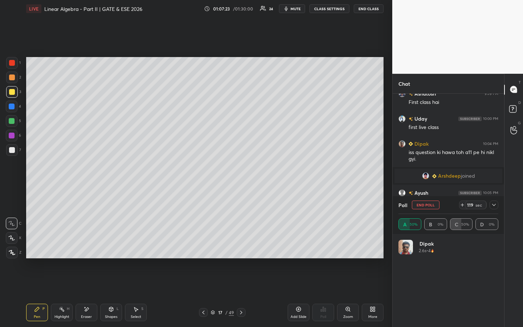
click at [495, 206] on icon at bounding box center [494, 205] width 6 height 6
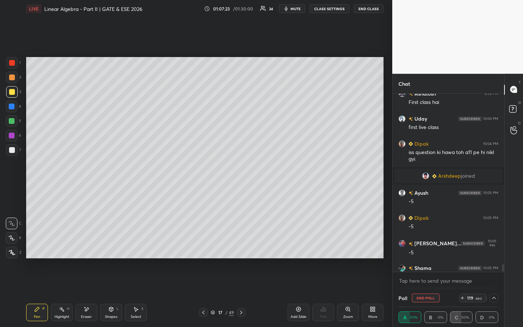
scroll to position [0, 3]
click at [494, 250] on icon at bounding box center [494, 298] width 4 height 2
click at [494, 250] on div "Poll End Poll 117 sec" at bounding box center [449, 297] width 100 height 17
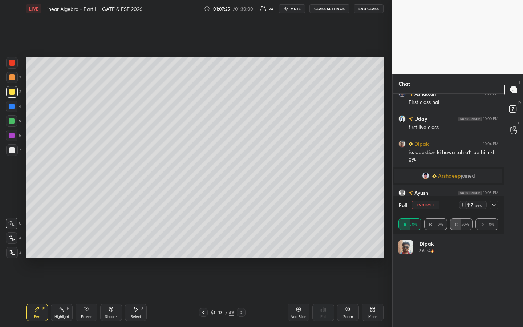
scroll to position [85, 98]
click at [11, 110] on div at bounding box center [12, 107] width 12 height 12
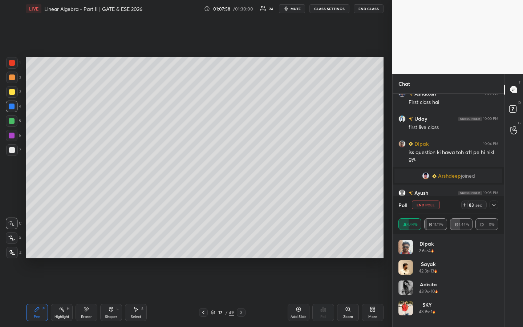
drag, startPoint x: 15, startPoint y: 120, endPoint x: 11, endPoint y: 118, distance: 4.7
click at [14, 121] on div at bounding box center [12, 121] width 12 height 12
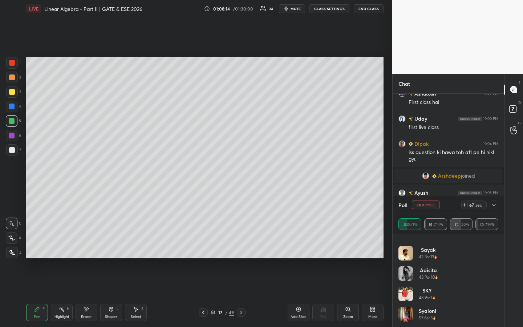
scroll to position [0, 0]
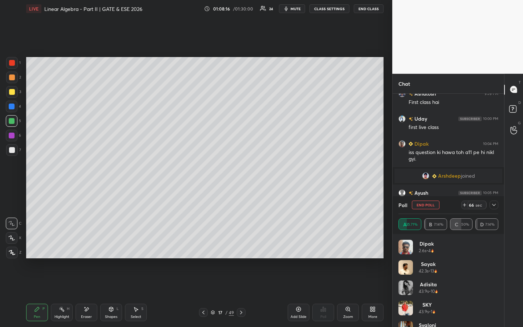
drag, startPoint x: 499, startPoint y: 241, endPoint x: 498, endPoint y: 254, distance: 13.5
click at [498, 250] on div "[PERSON_NAME] 2.6s • 4 [PERSON_NAME] 42.3s • 13 Adisita 43.9s • 10 SKY 43.9s • …" at bounding box center [449, 280] width 112 height 93
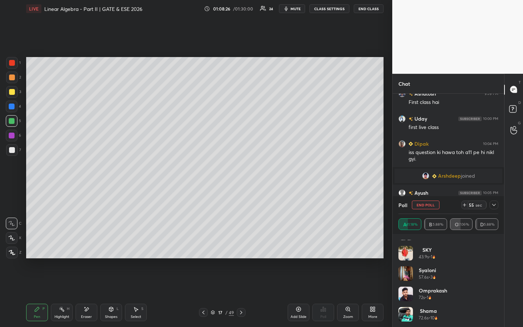
scroll to position [55, 0]
click at [496, 203] on icon at bounding box center [494, 205] width 6 height 6
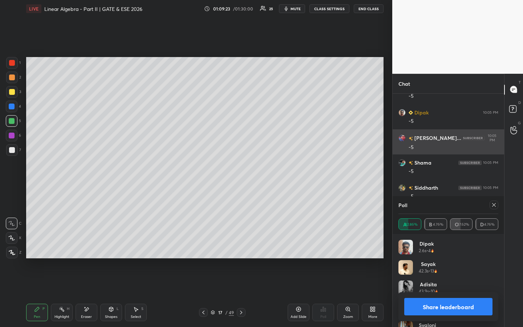
scroll to position [4945, 0]
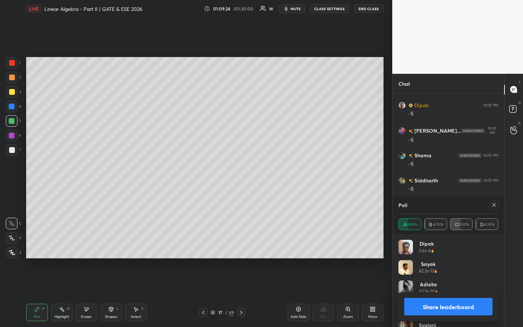
click at [493, 205] on icon at bounding box center [494, 205] width 4 height 4
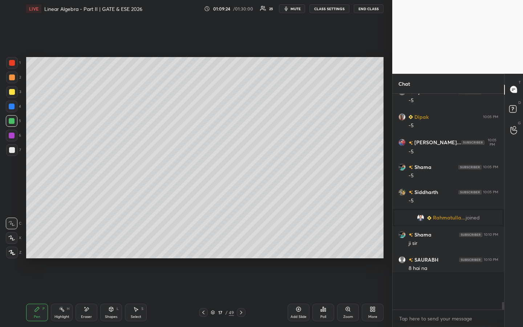
scroll to position [210, 109]
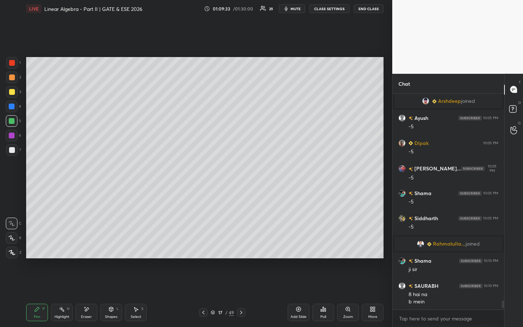
click at [421, 243] on img "grid" at bounding box center [420, 243] width 7 height 7
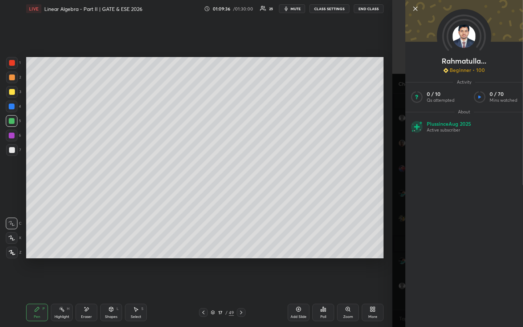
click at [416, 9] on icon at bounding box center [415, 8] width 9 height 9
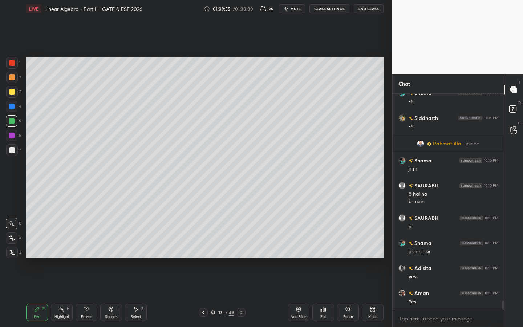
scroll to position [5033, 0]
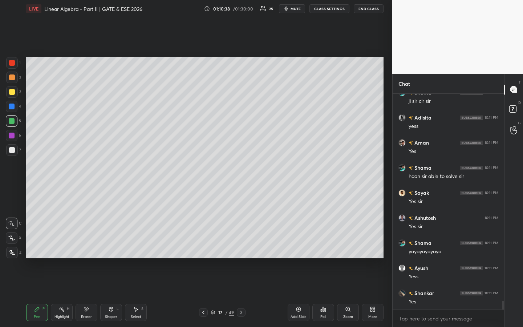
click at [299, 250] on div "Add Slide" at bounding box center [299, 317] width 16 height 4
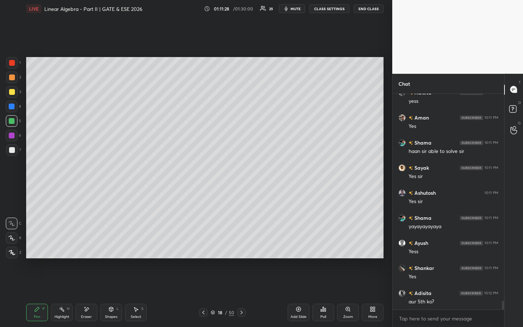
drag, startPoint x: 12, startPoint y: 137, endPoint x: 11, endPoint y: 142, distance: 5.6
click at [12, 137] on div at bounding box center [12, 136] width 6 height 6
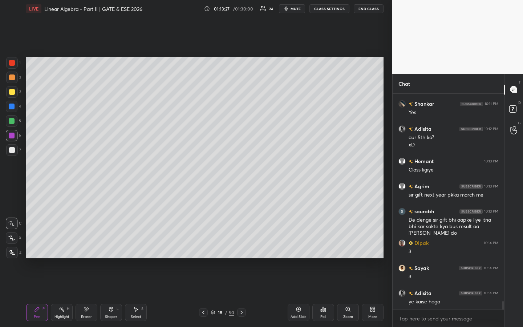
scroll to position [5372, 0]
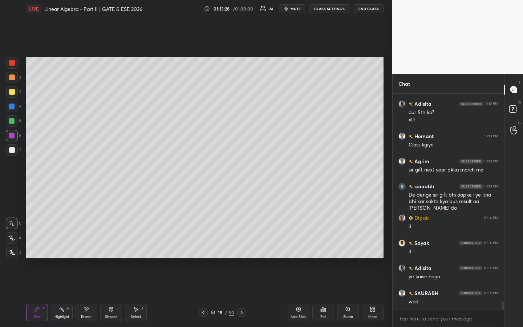
click at [15, 152] on div at bounding box center [12, 150] width 12 height 12
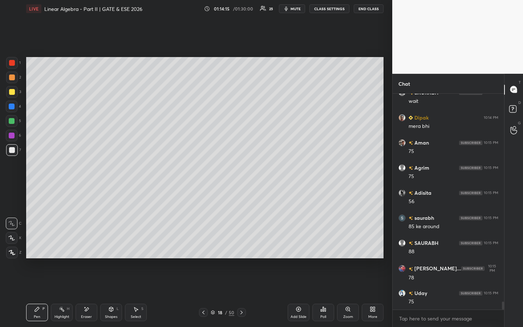
scroll to position [5598, 0]
drag, startPoint x: 91, startPoint y: 311, endPoint x: 99, endPoint y: 304, distance: 11.3
click at [95, 250] on div "Eraser" at bounding box center [87, 312] width 22 height 17
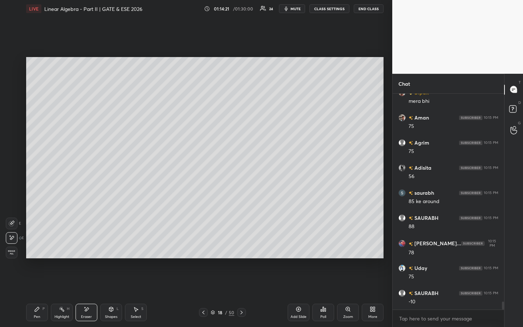
click at [39, 250] on div "Pen P" at bounding box center [37, 312] width 22 height 17
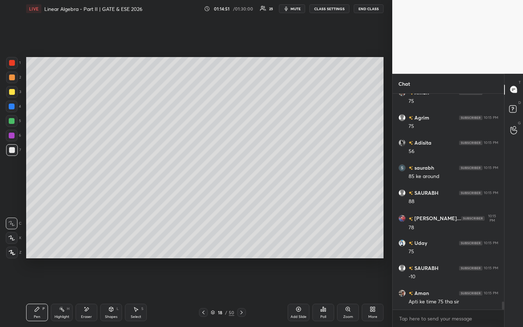
drag, startPoint x: 66, startPoint y: 312, endPoint x: 80, endPoint y: 264, distance: 50.0
click at [67, 250] on div "Highlight H" at bounding box center [62, 312] width 22 height 17
click at [42, 250] on div "Pen P" at bounding box center [37, 312] width 22 height 17
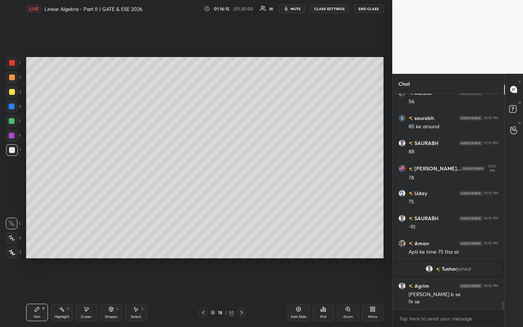
scroll to position [5485, 0]
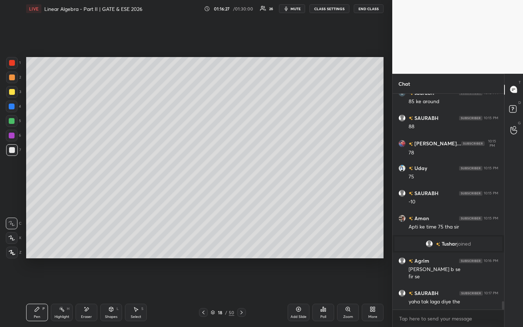
drag, startPoint x: 67, startPoint y: 312, endPoint x: 72, endPoint y: 289, distance: 23.8
click at [67, 250] on div "Highlight H" at bounding box center [62, 312] width 22 height 17
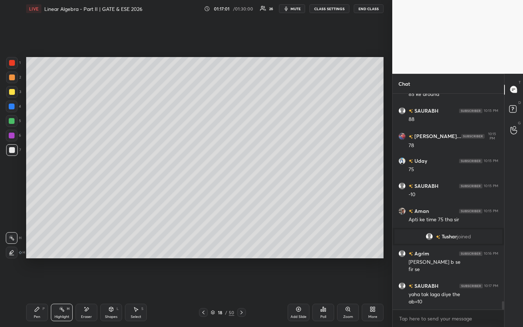
scroll to position [5510, 0]
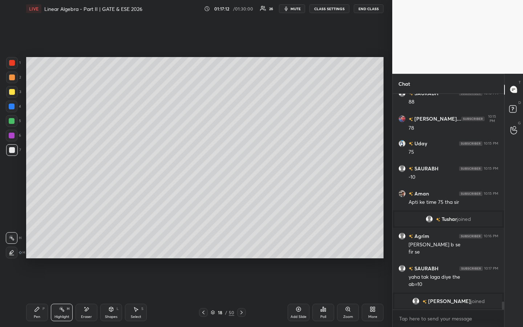
click at [326, 250] on icon at bounding box center [325, 309] width 1 height 3
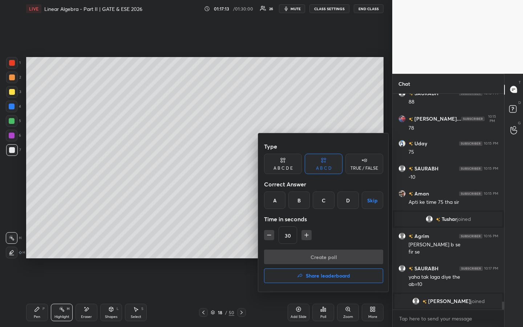
drag, startPoint x: 360, startPoint y: 163, endPoint x: 357, endPoint y: 159, distance: 4.9
click at [359, 163] on div "TRUE / FALSE" at bounding box center [365, 164] width 38 height 20
click at [295, 191] on div "True" at bounding box center [283, 199] width 38 height 17
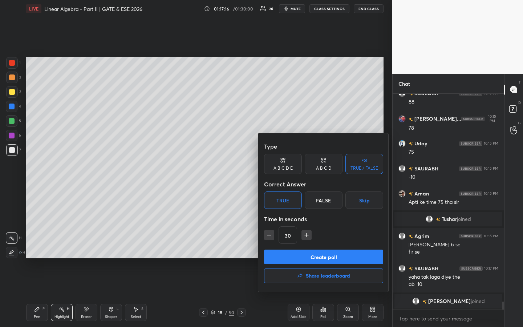
drag, startPoint x: 312, startPoint y: 256, endPoint x: 315, endPoint y: 259, distance: 3.9
click at [312, 250] on button "Create poll" at bounding box center [323, 257] width 119 height 15
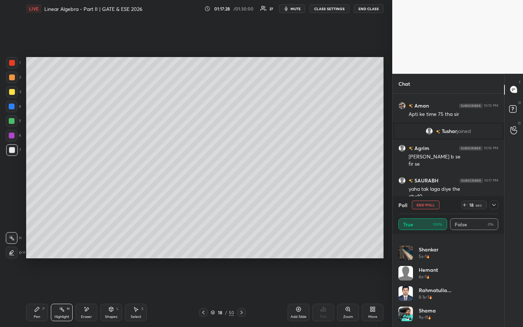
scroll to position [5574, 0]
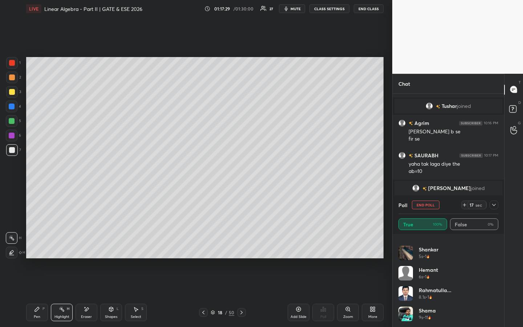
drag, startPoint x: 492, startPoint y: 202, endPoint x: 491, endPoint y: 209, distance: 7.3
click at [491, 203] on div at bounding box center [494, 205] width 9 height 9
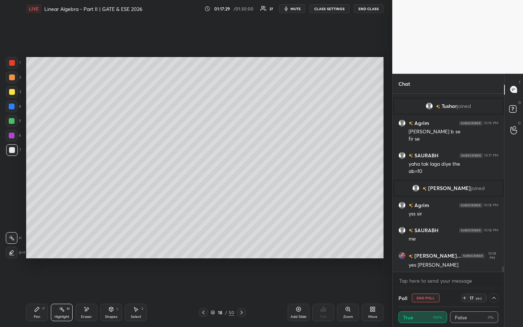
scroll to position [0, 0]
click at [493, 250] on icon at bounding box center [494, 298] width 6 height 6
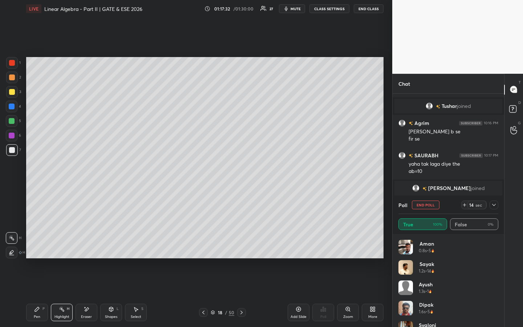
scroll to position [85, 98]
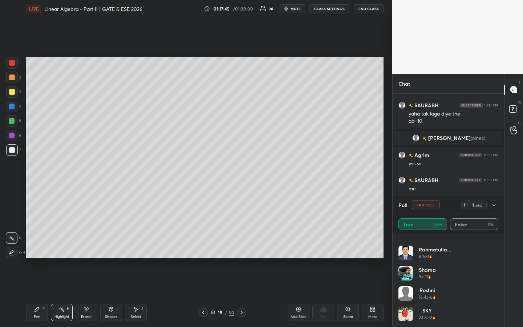
click at [428, 204] on button "End Poll" at bounding box center [426, 205] width 28 height 9
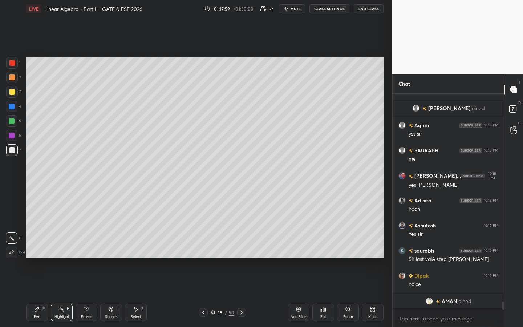
click at [448, 250] on span "AMAN" at bounding box center [450, 301] width 16 height 6
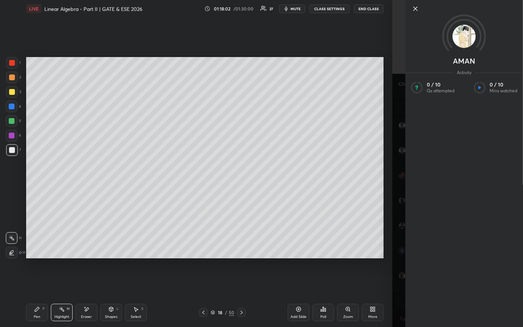
click at [415, 10] on icon at bounding box center [415, 8] width 9 height 9
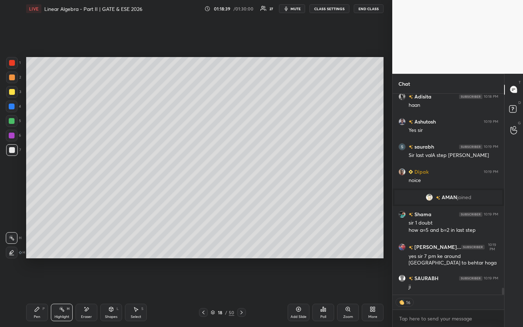
drag, startPoint x: 38, startPoint y: 307, endPoint x: 68, endPoint y: 269, distance: 48.4
click at [37, 250] on icon at bounding box center [37, 309] width 6 height 6
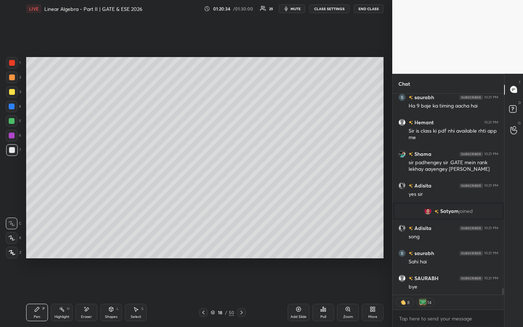
scroll to position [6057, 0]
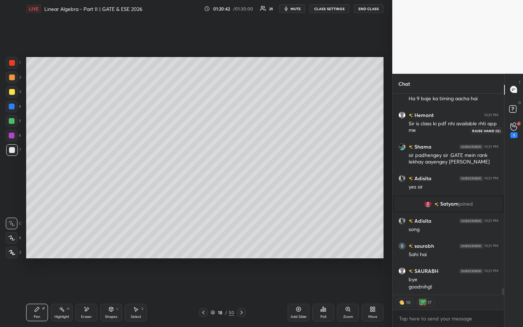
click at [515, 131] on div "1" at bounding box center [513, 130] width 7 height 16
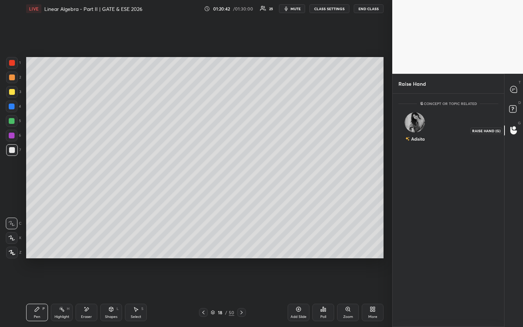
scroll to position [3, 3]
click at [421, 125] on div "Adisita" at bounding box center [415, 129] width 33 height 42
click at [422, 142] on button "INVITE" at bounding box center [415, 143] width 27 height 9
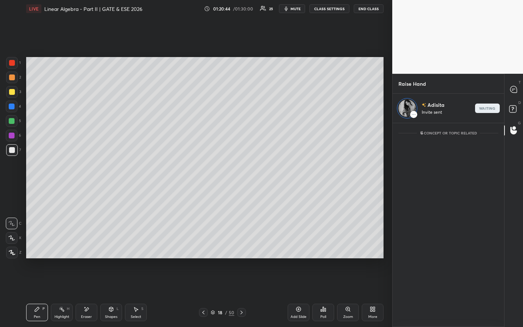
scroll to position [202, 109]
click at [510, 108] on rect at bounding box center [512, 108] width 7 height 7
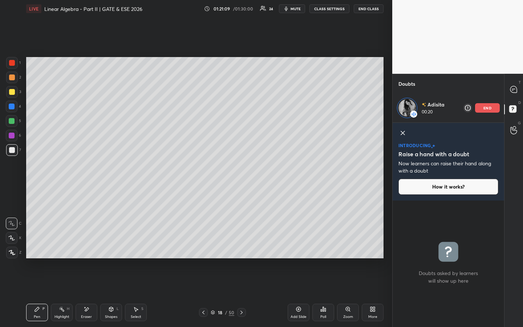
scroll to position [124, 109]
click at [401, 132] on icon at bounding box center [403, 133] width 4 height 4
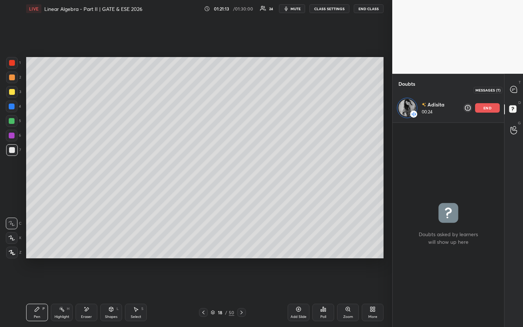
click at [510, 90] on icon at bounding box center [513, 89] width 7 height 7
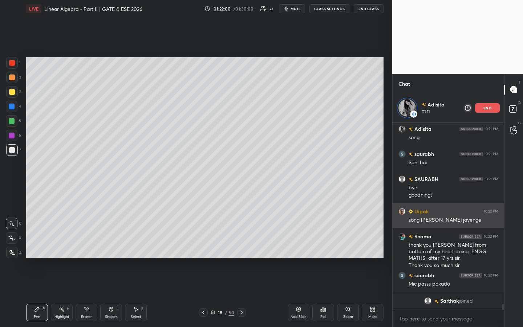
scroll to position [3, 3]
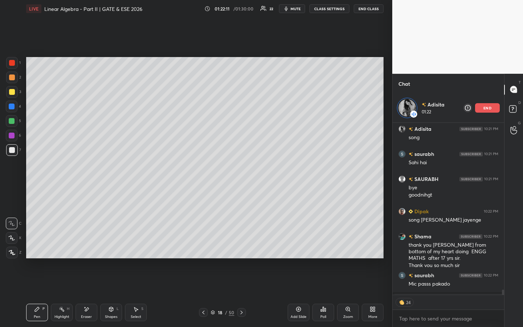
click at [486, 105] on div "end" at bounding box center [487, 107] width 25 height 9
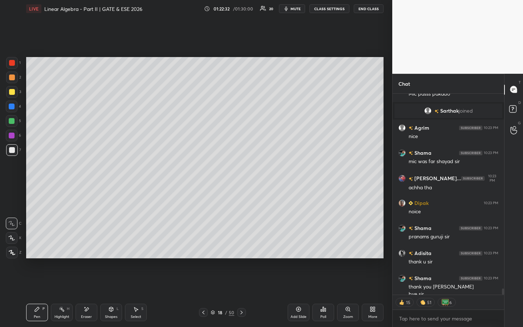
scroll to position [6263, 0]
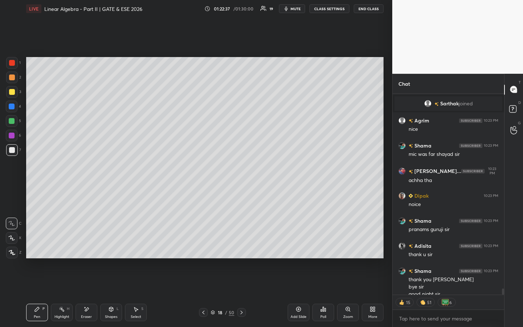
click at [376, 11] on button "End Class" at bounding box center [369, 8] width 30 height 9
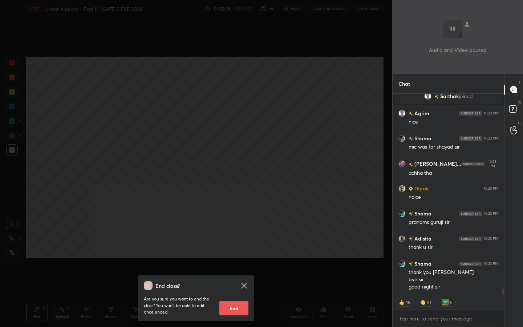
scroll to position [6296, 0]
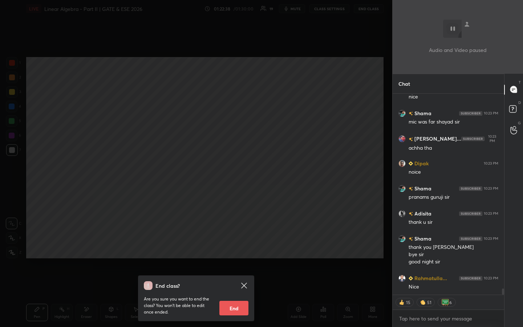
click at [239, 250] on button "End" at bounding box center [233, 308] width 29 height 15
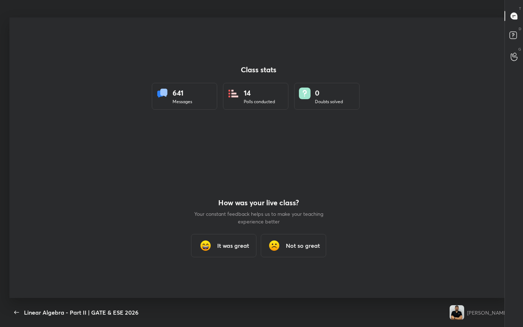
scroll to position [36052, 35815]
click at [240, 240] on div "It was great" at bounding box center [223, 245] width 65 height 23
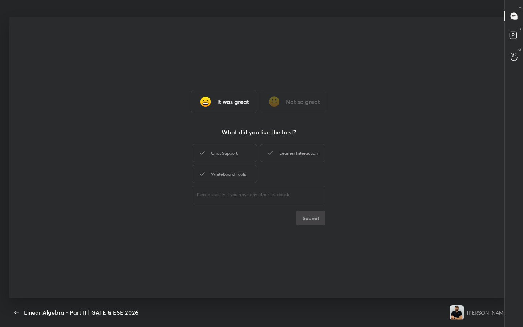
click at [308, 156] on div "Learner Interaction" at bounding box center [292, 153] width 65 height 18
click at [311, 219] on button "Submit" at bounding box center [310, 218] width 29 height 15
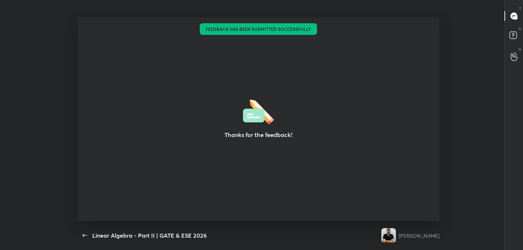
scroll to position [203, 517]
type textarea "x"
